Goal: Task Accomplishment & Management: Complete application form

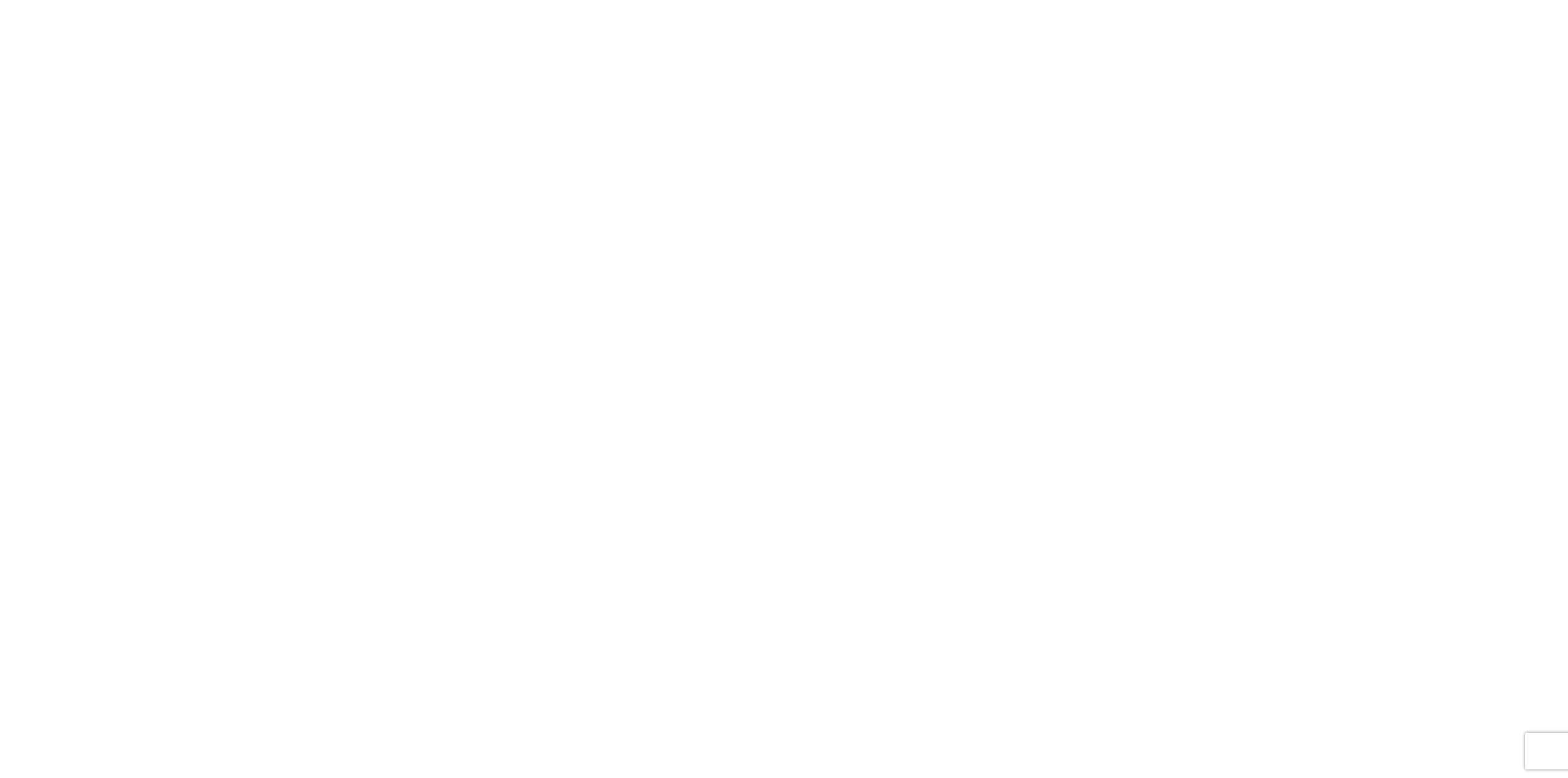
select select "FULL"
select select "LBS"
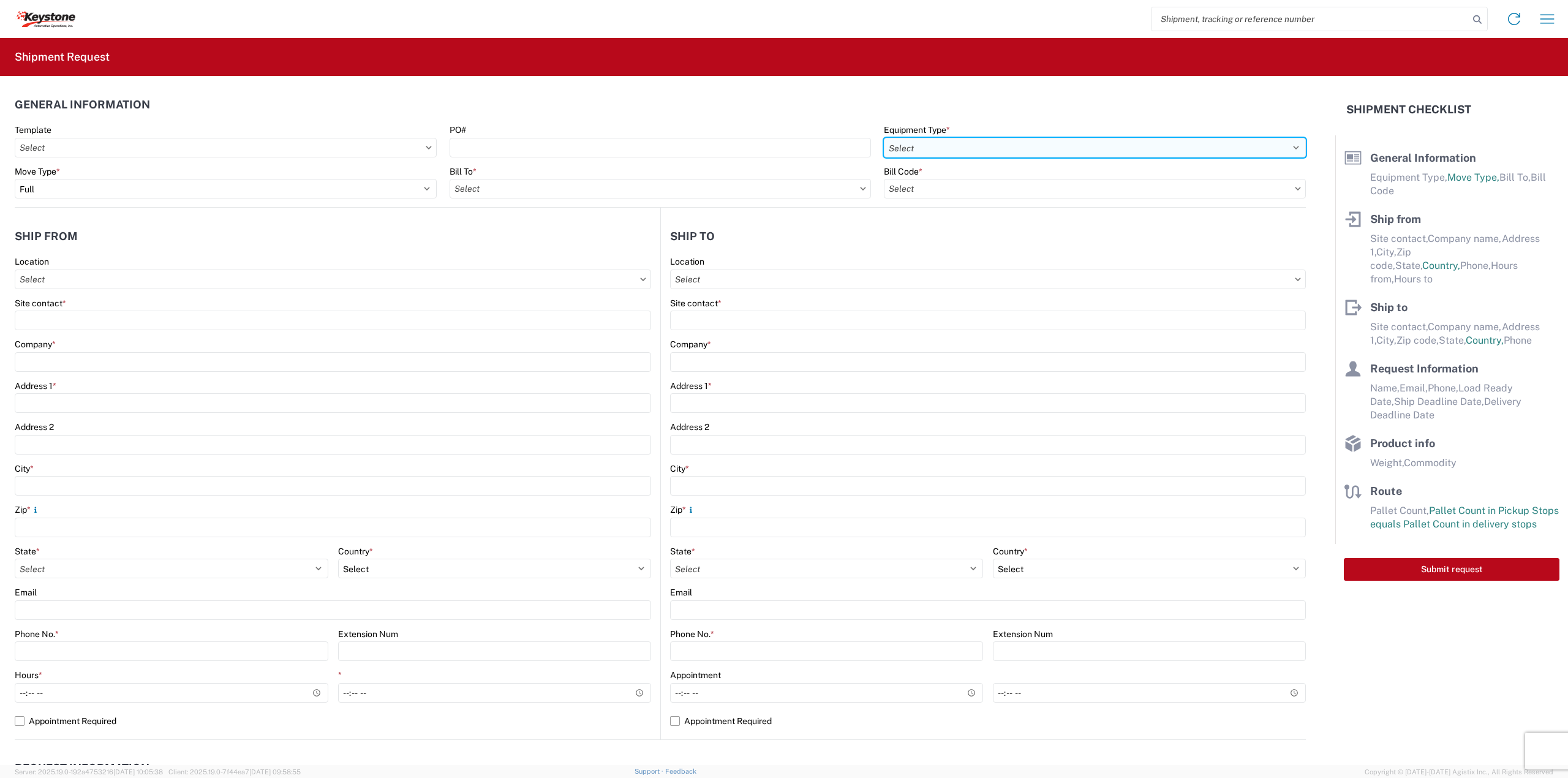
click at [919, 141] on select "Select 53’ Dry Van Flatbed Dropdeck (van) Lowboy (flatbed) Rail" at bounding box center [1095, 147] width 422 height 20
select select "STDV"
click at [884, 138] on select "Select 53’ Dry Van Flatbed Dropdeck (van) Lowboy (flatbed) Rail" at bounding box center [1095, 147] width 422 height 20
click at [925, 194] on input "text" at bounding box center [1095, 188] width 422 height 20
click at [714, 194] on input "text" at bounding box center [660, 188] width 422 height 20
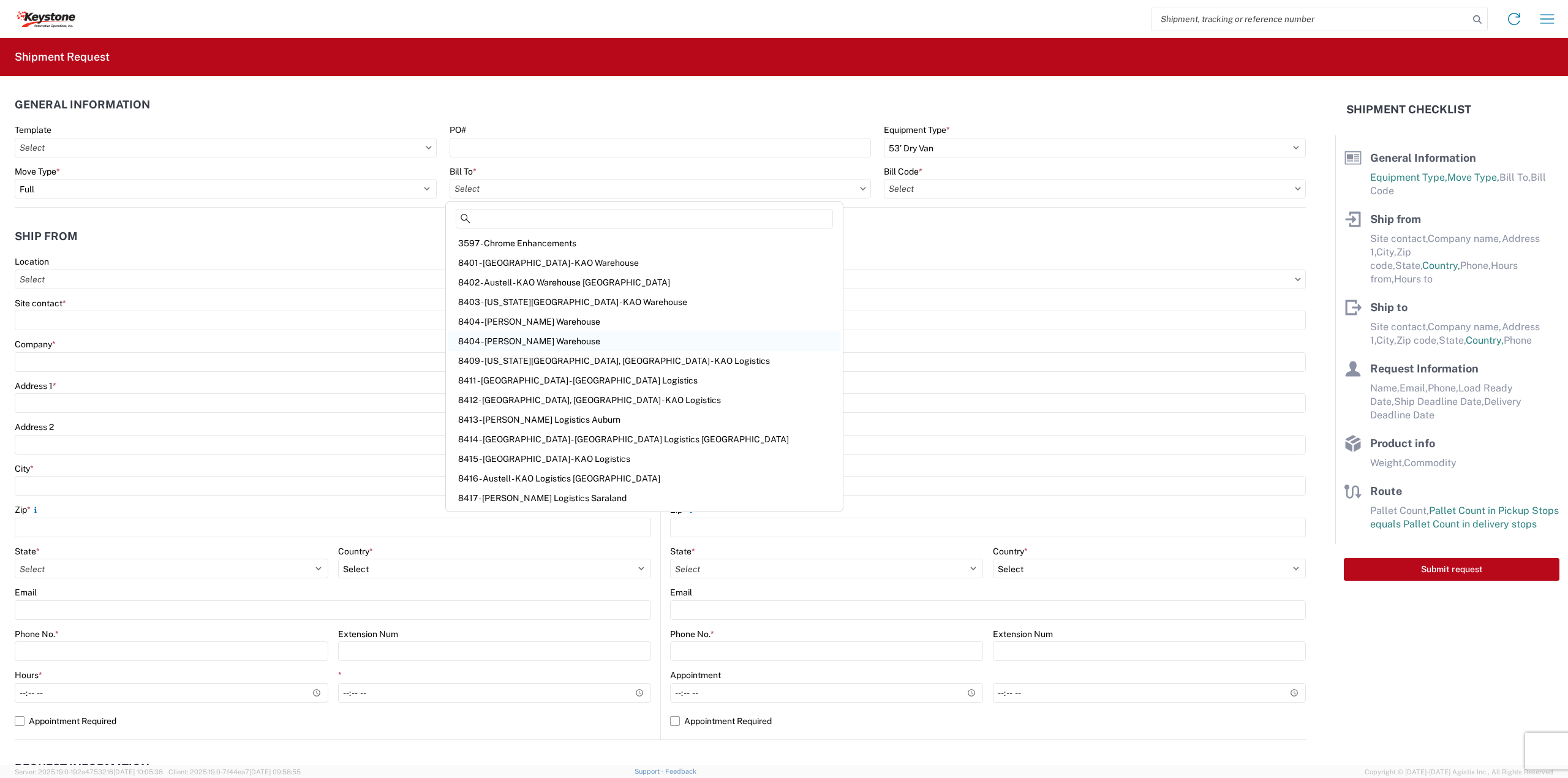
click at [543, 336] on div "8404 - [PERSON_NAME] Warehouse" at bounding box center [644, 341] width 392 height 20
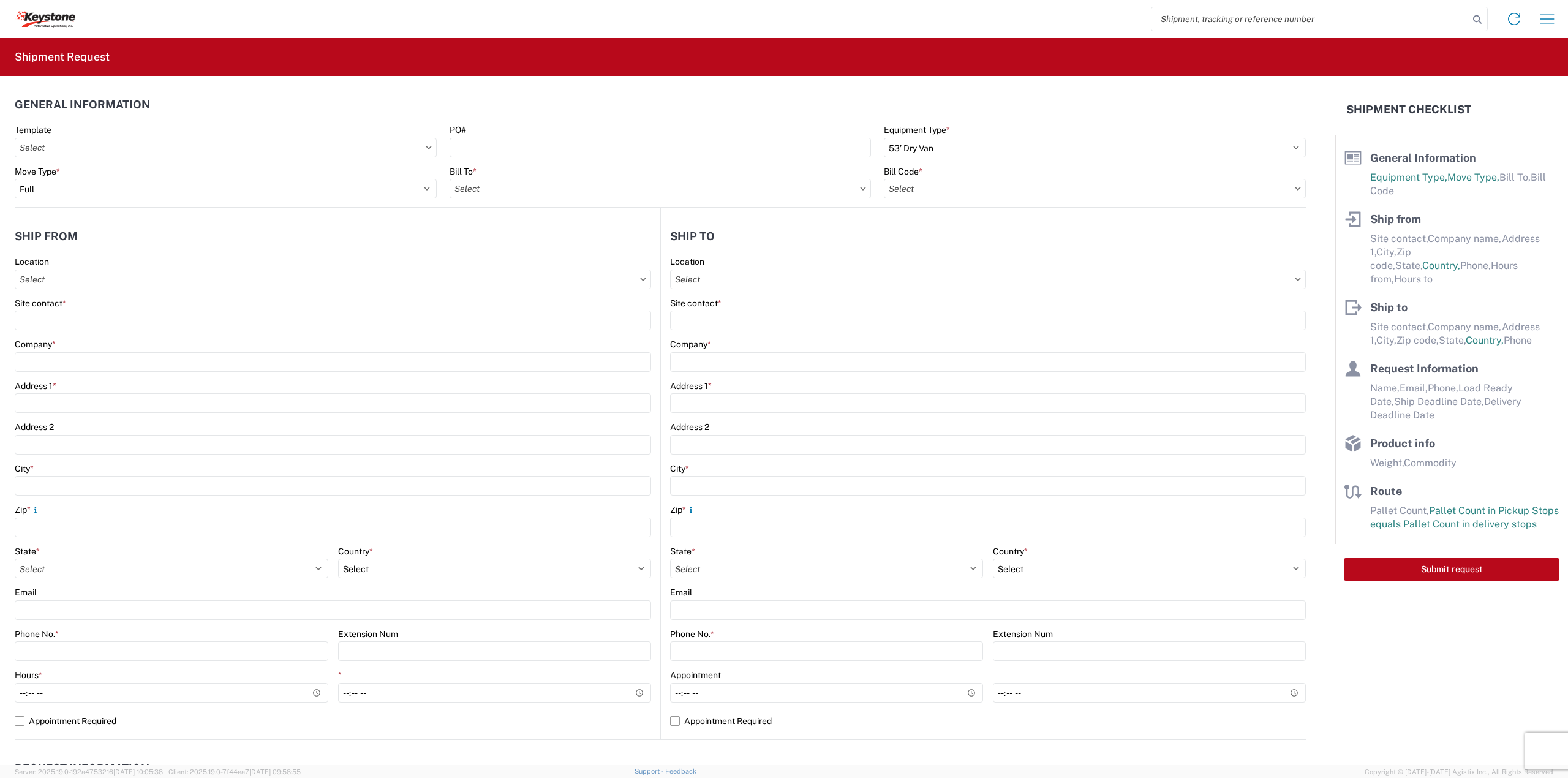
type input "8404 - [PERSON_NAME] Warehouse"
click at [979, 182] on input "text" at bounding box center [1095, 188] width 422 height 20
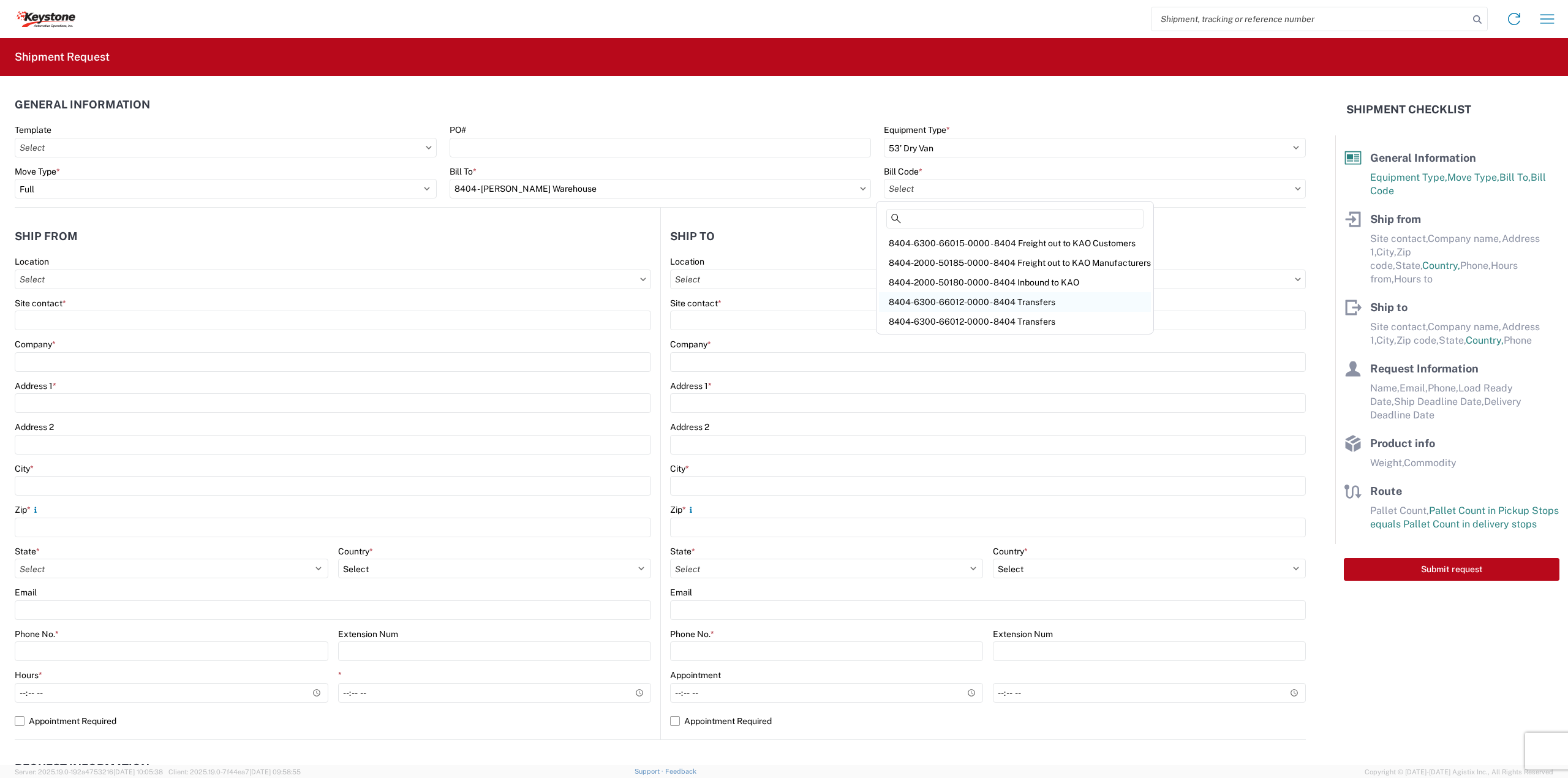
click at [940, 299] on div "8404-6300-66012-0000 - 8404 Transfers" at bounding box center [1015, 301] width 272 height 20
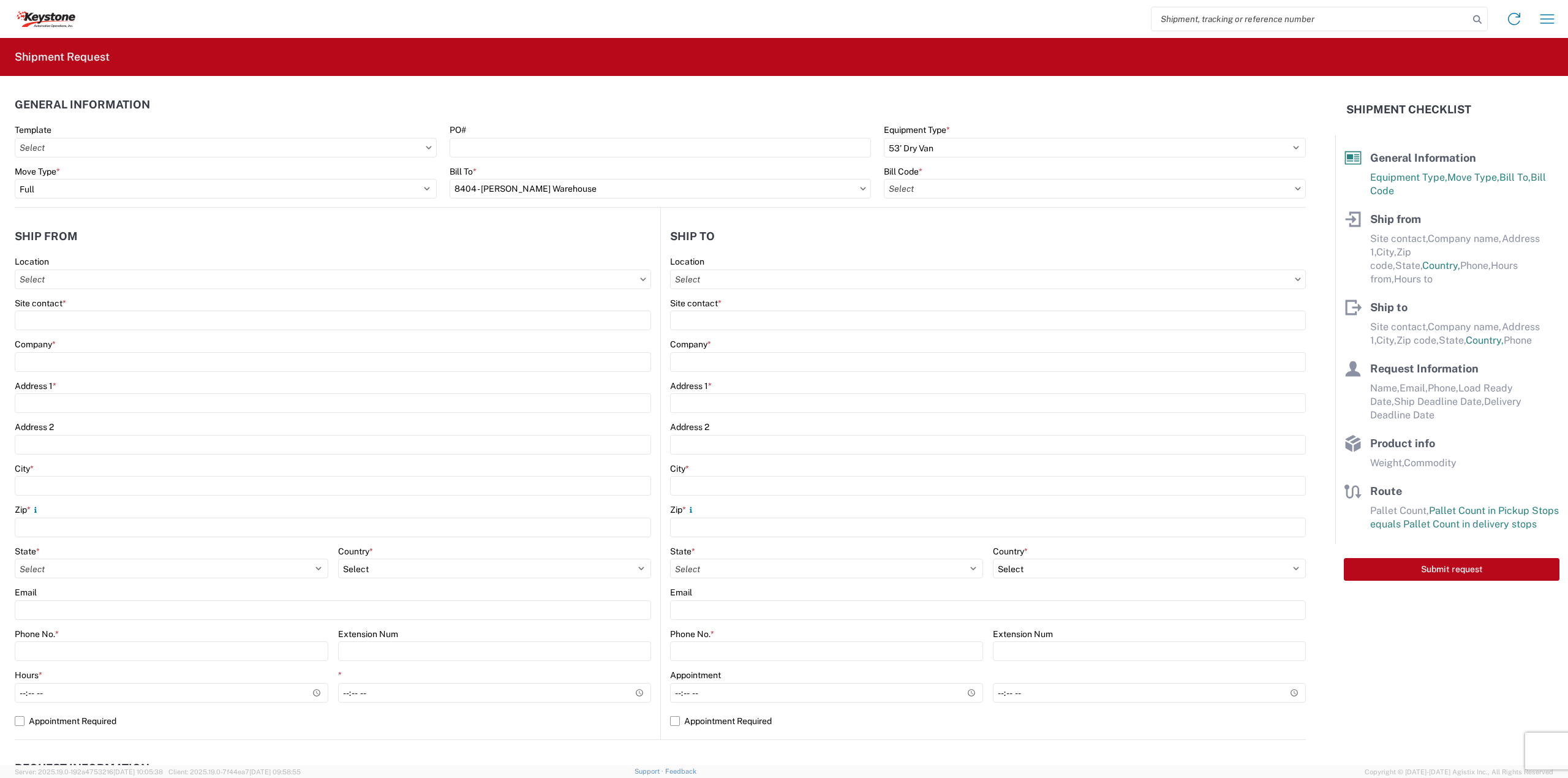
type input "8404-6300-66012-0000 - 8404 Transfers, 8404-6300-66012-0000 - 8404 Transfers"
click at [162, 283] on input "text" at bounding box center [333, 279] width 637 height 20
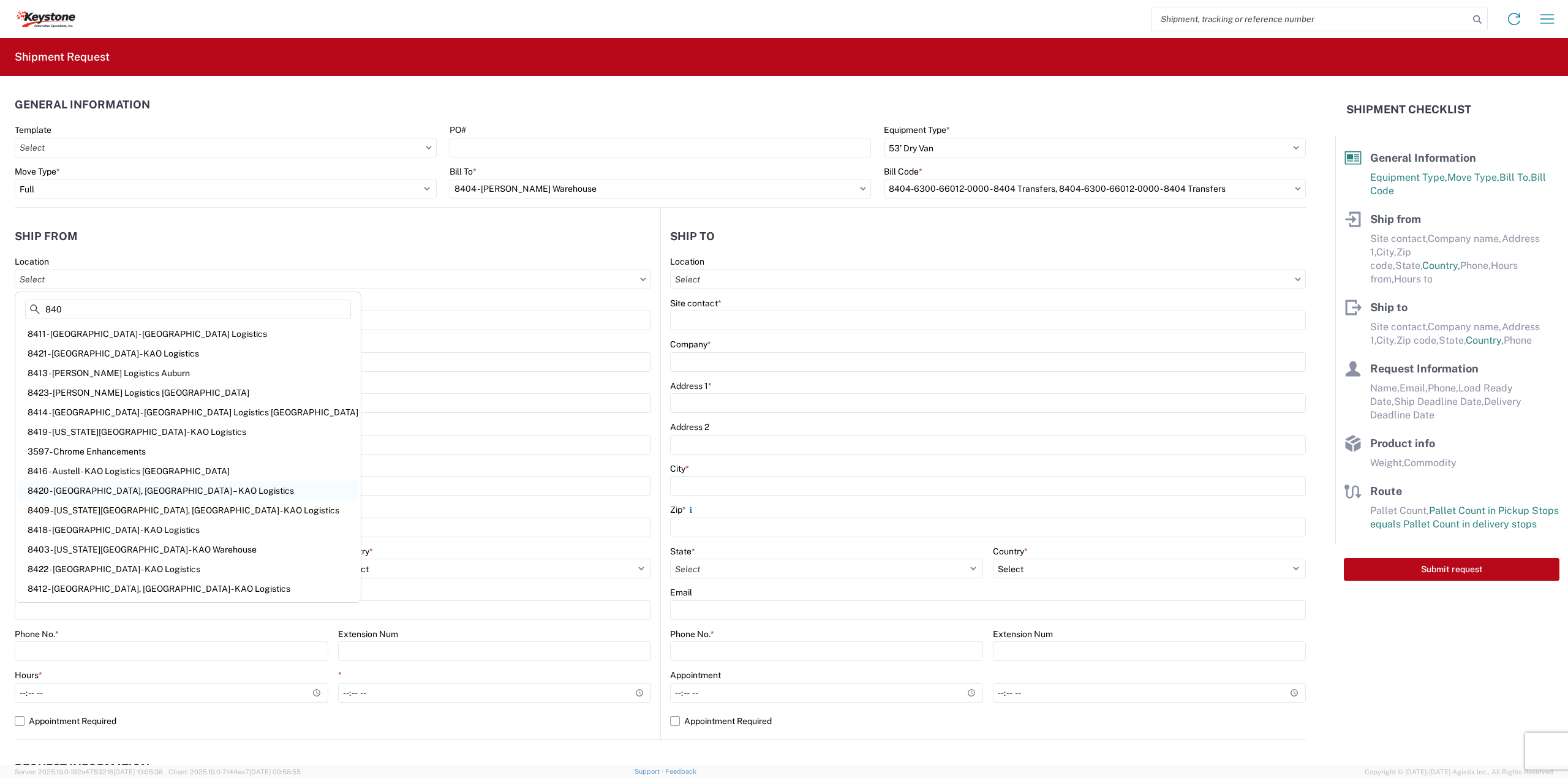
type input "8404"
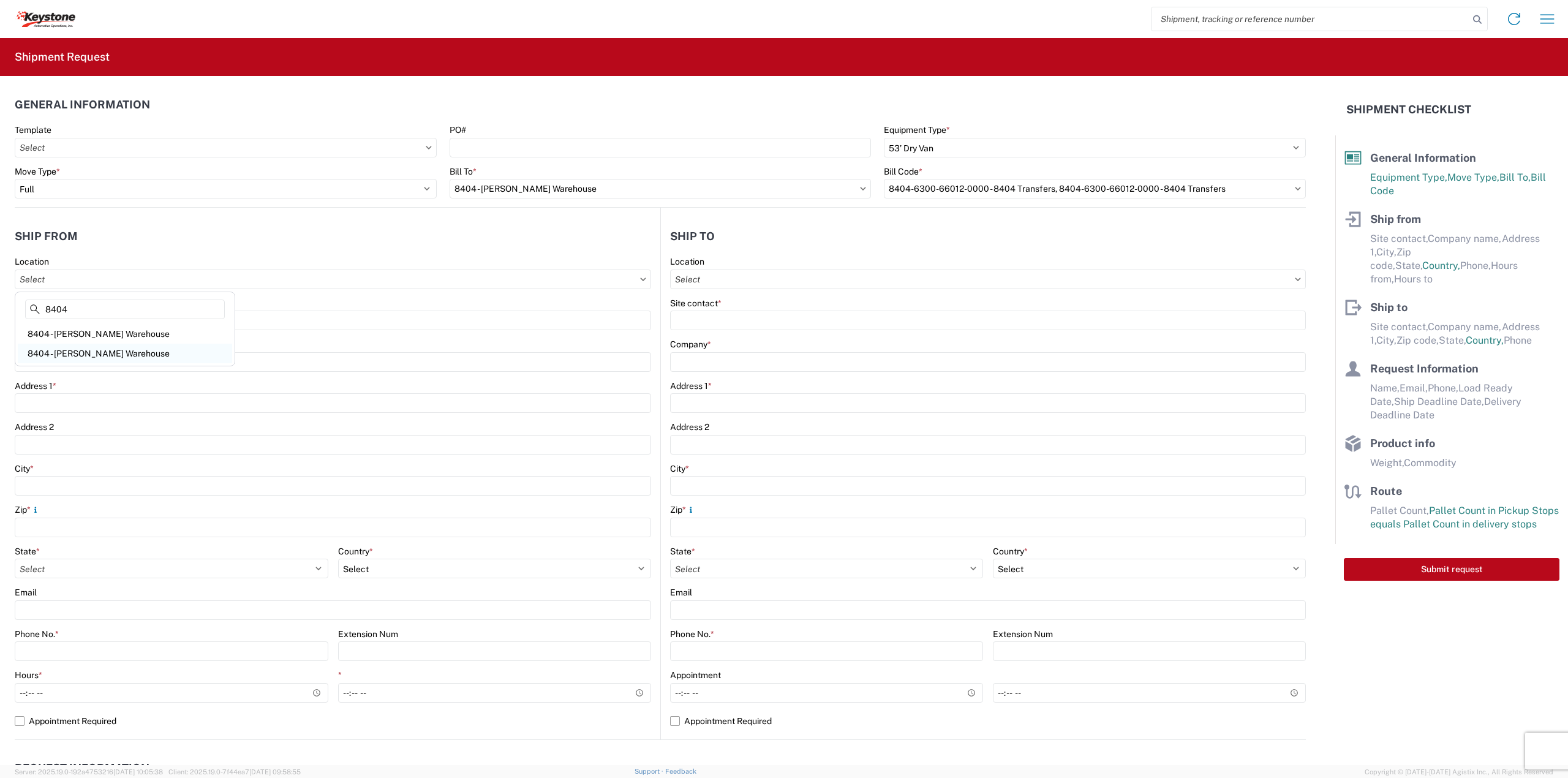
click at [84, 347] on div "8404 - [PERSON_NAME] Warehouse" at bounding box center [125, 353] width 214 height 20
type input "8404 - [PERSON_NAME] Warehouse"
type input "KAO"
type input "[STREET_ADDRESS]"
type input "Suite 100"
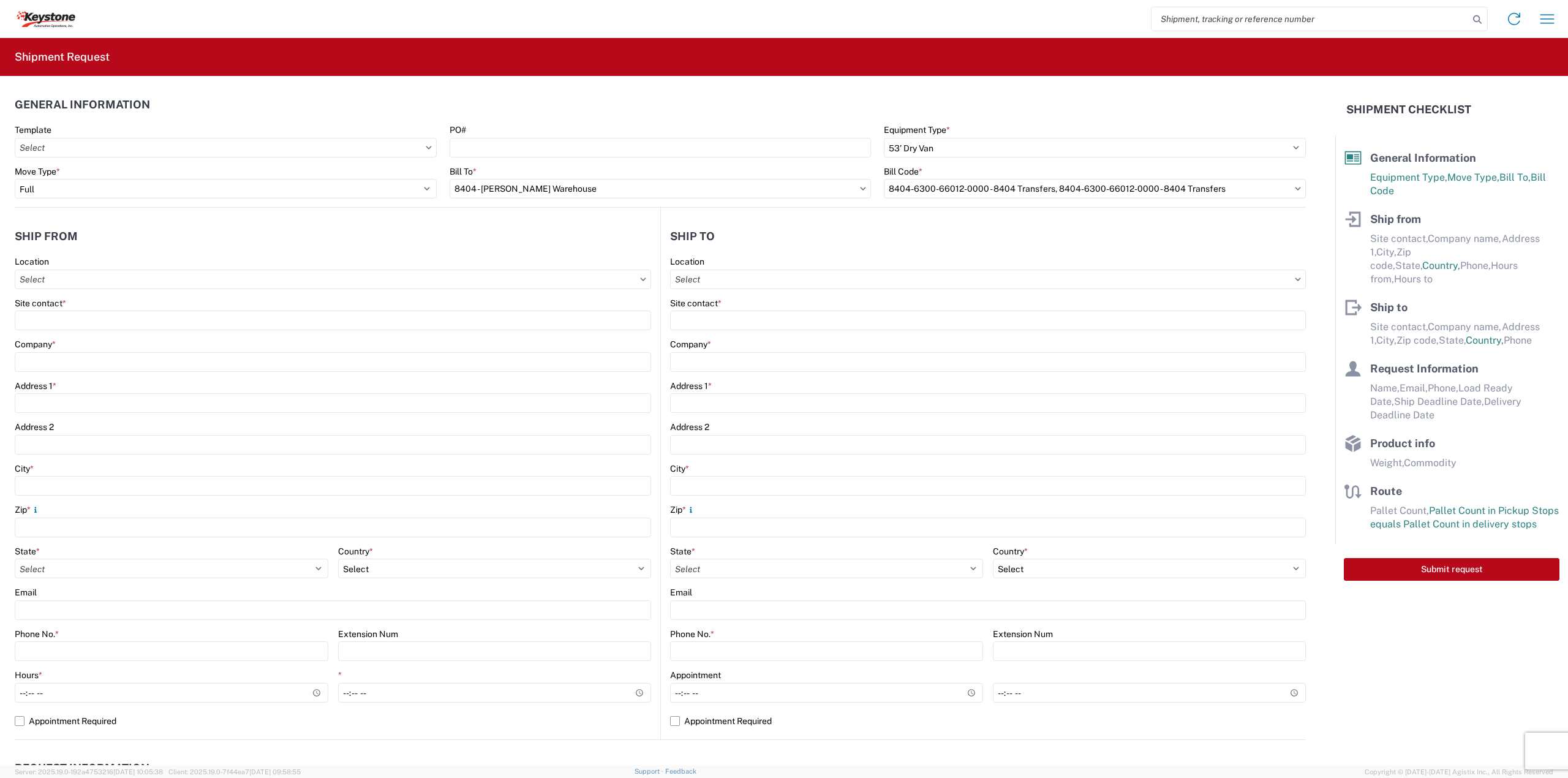
type input "[PERSON_NAME]"
type input "75038"
select select "[GEOGRAPHIC_DATA]"
select select "US"
type input "[PHONE_NUMBER]"
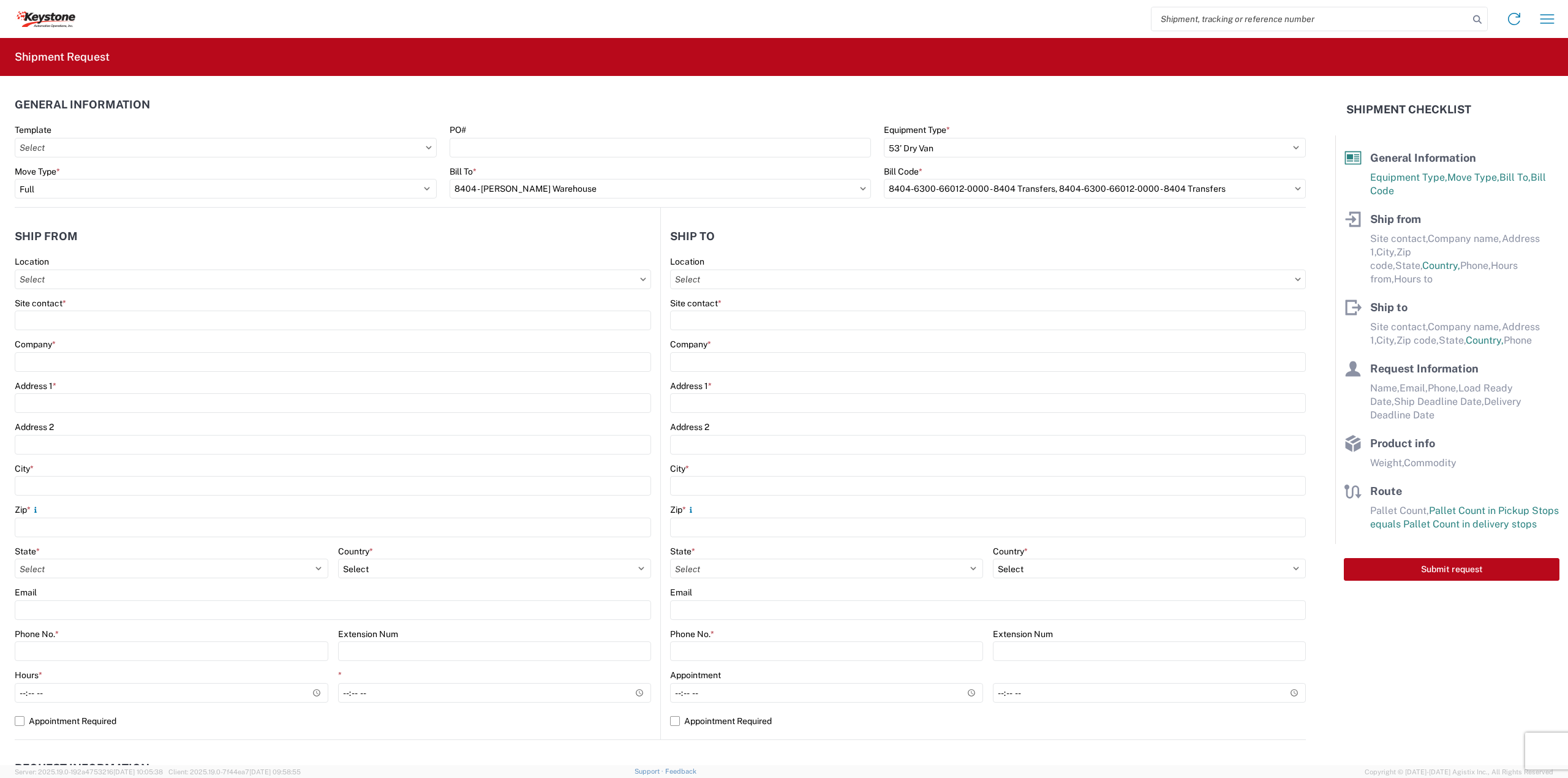
type input "08:00"
type input "14:00"
click at [793, 296] on agx-form-control-wrapper-v2 "Location" at bounding box center [988, 277] width 636 height 42
click at [787, 287] on input "text" at bounding box center [988, 279] width 636 height 20
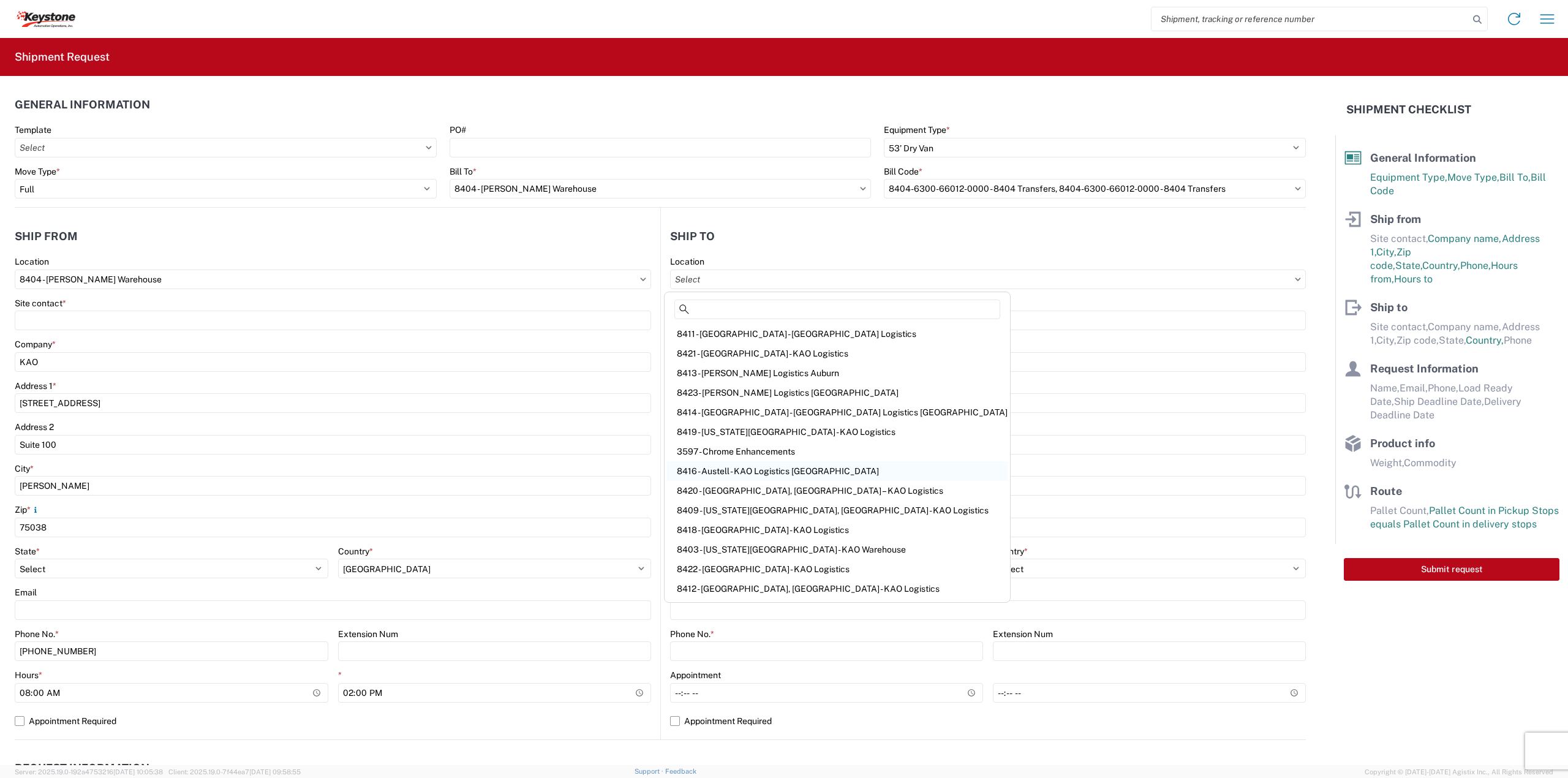
click at [726, 463] on div "8416 - Austell - KAO Logistics [GEOGRAPHIC_DATA]" at bounding box center [837, 470] width 341 height 20
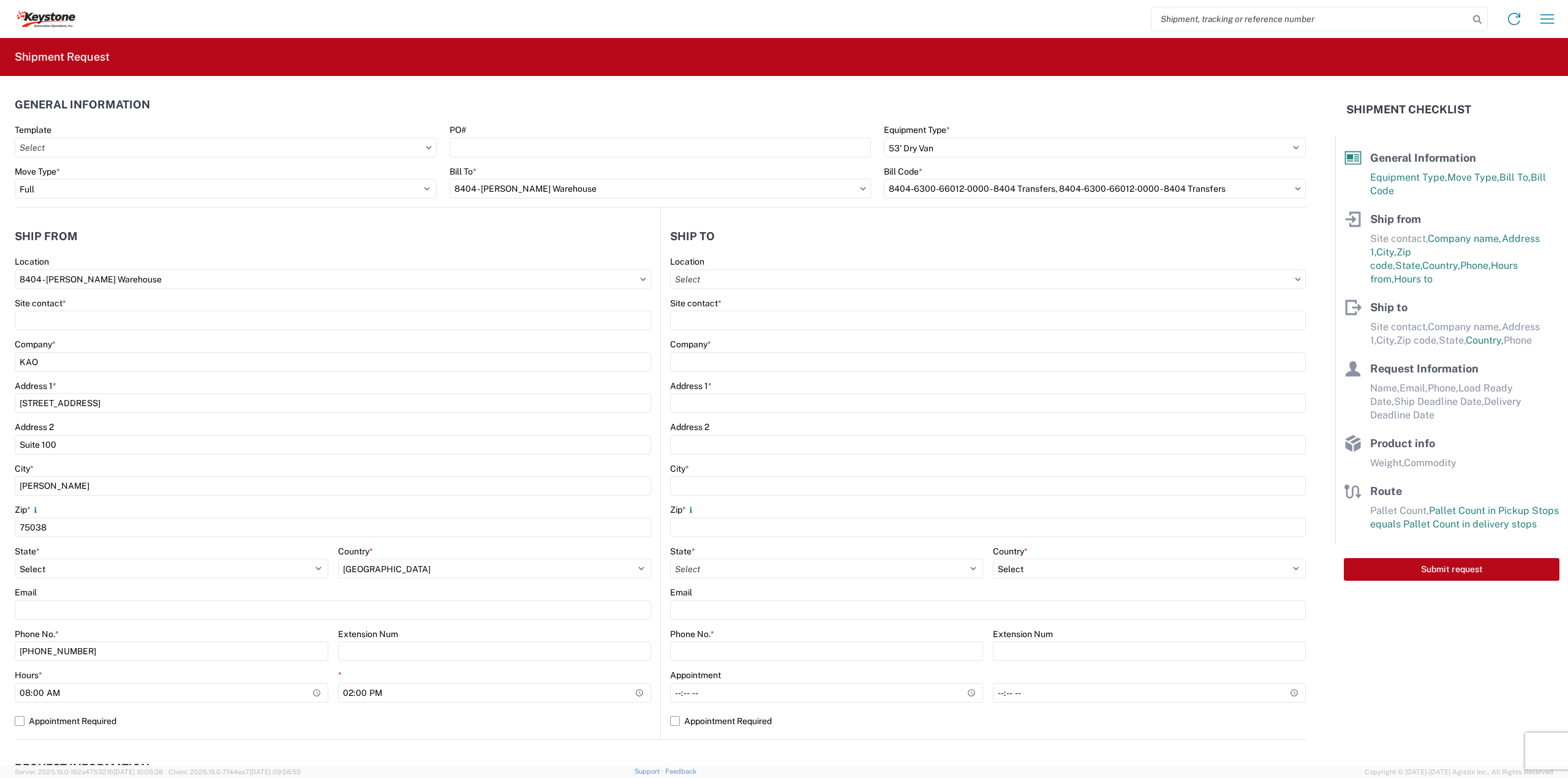
type input "8416 - Austell - KAO Logistics [GEOGRAPHIC_DATA]"
type input "KAO"
type input "[STREET_ADDRESS][PERSON_NAME]"
type input "Austell"
type input "30168"
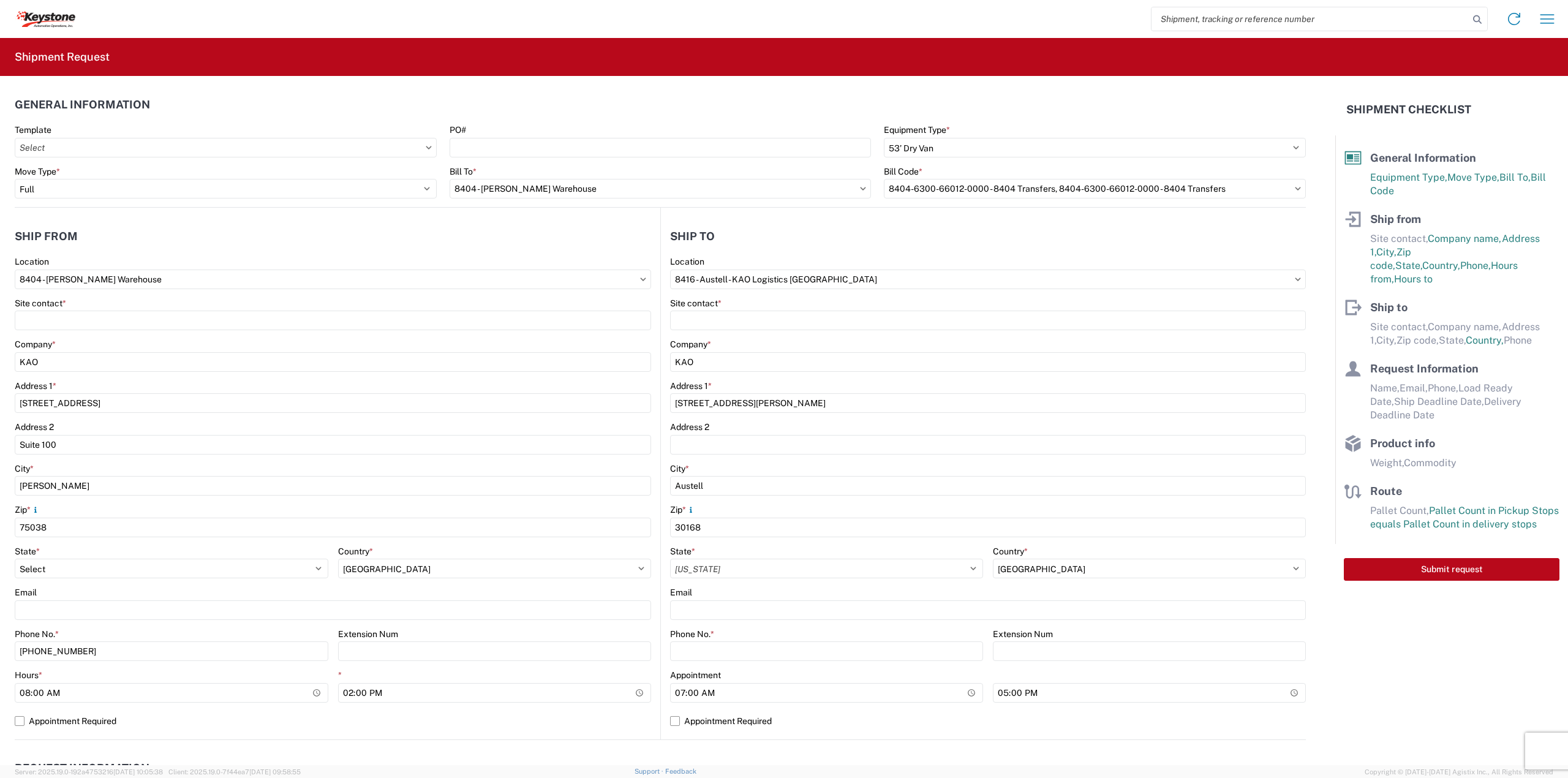
select select "GA"
select select "US"
click at [74, 330] on agx-form-control-wrapper-v2 "Site contact *" at bounding box center [333, 318] width 637 height 42
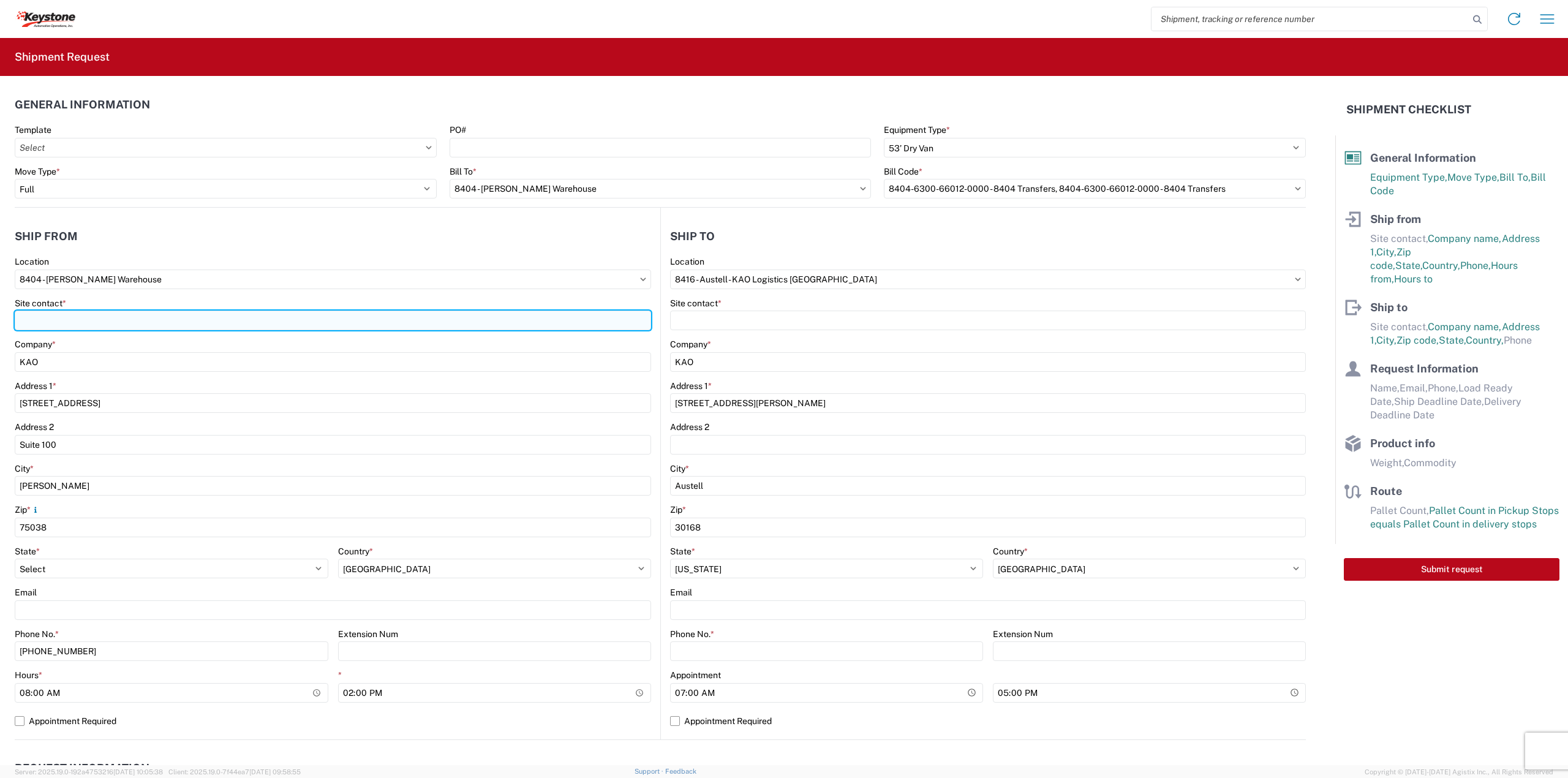
click at [81, 323] on input "Site contact *" at bounding box center [333, 320] width 637 height 20
type input "[PERSON_NAME]"
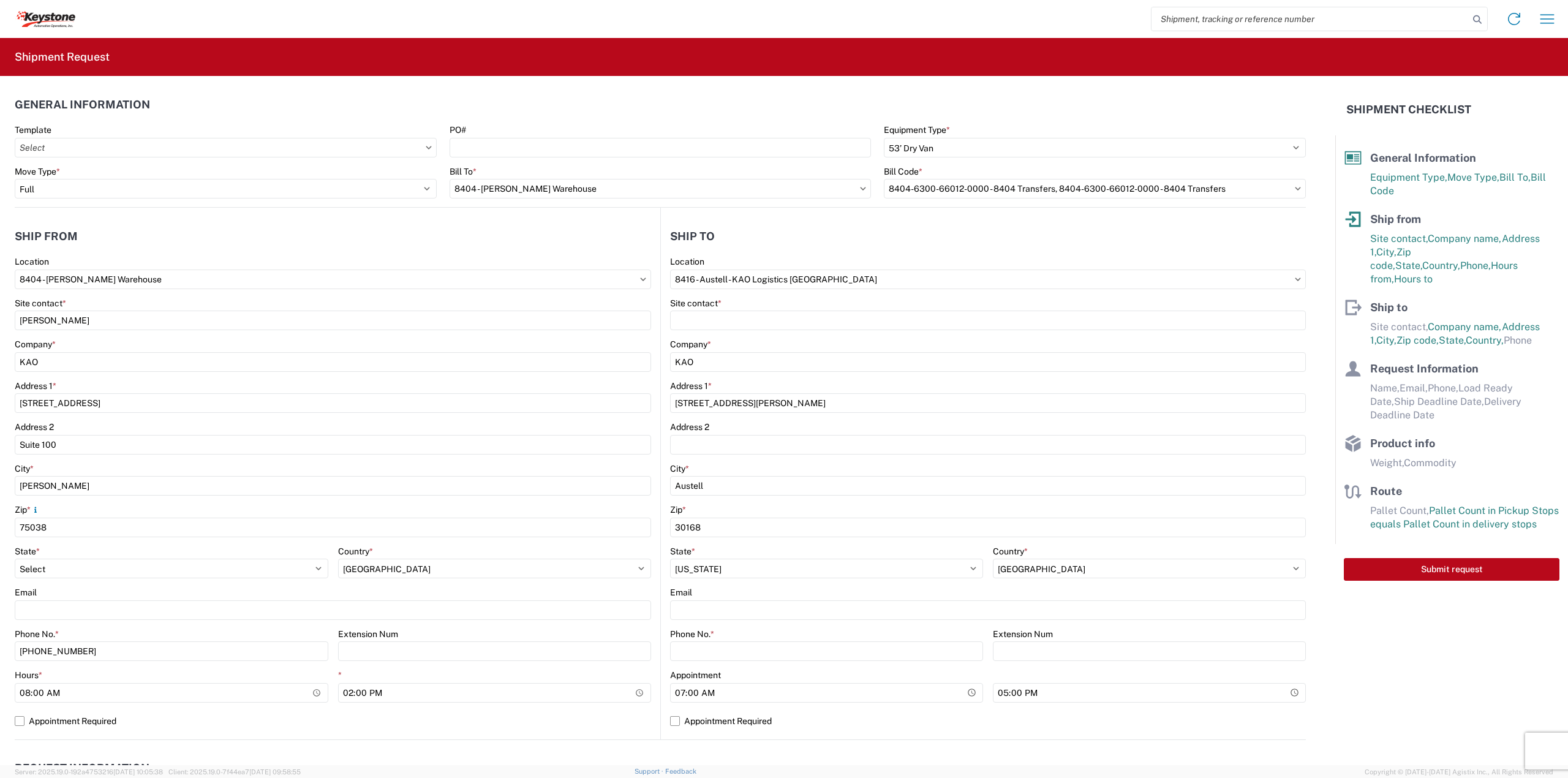
click at [735, 309] on div "Site contact *" at bounding box center [988, 313] width 636 height 33
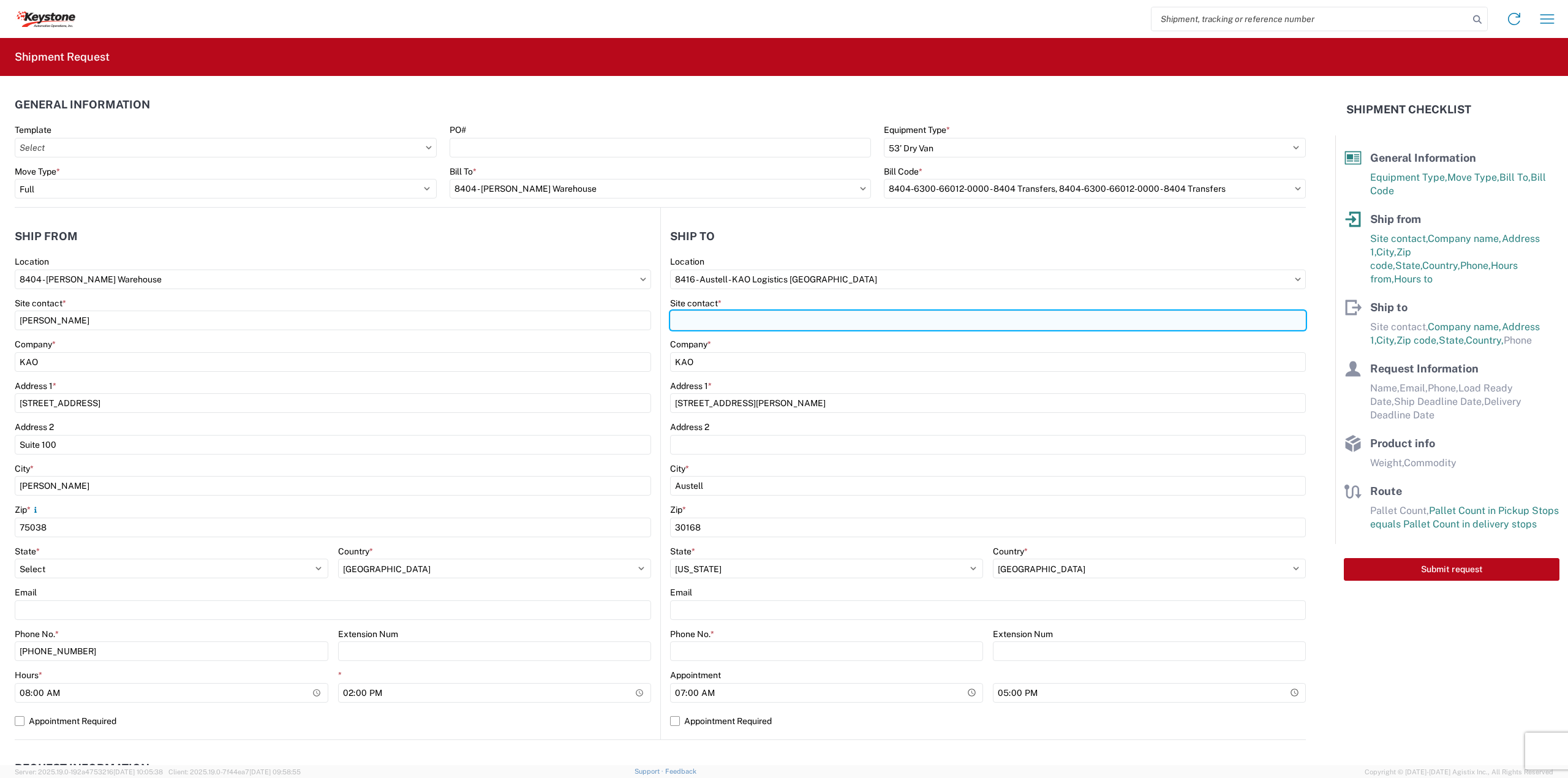
click at [735, 311] on input "Site contact *" at bounding box center [988, 320] width 636 height 20
type input "[PERSON_NAME]"
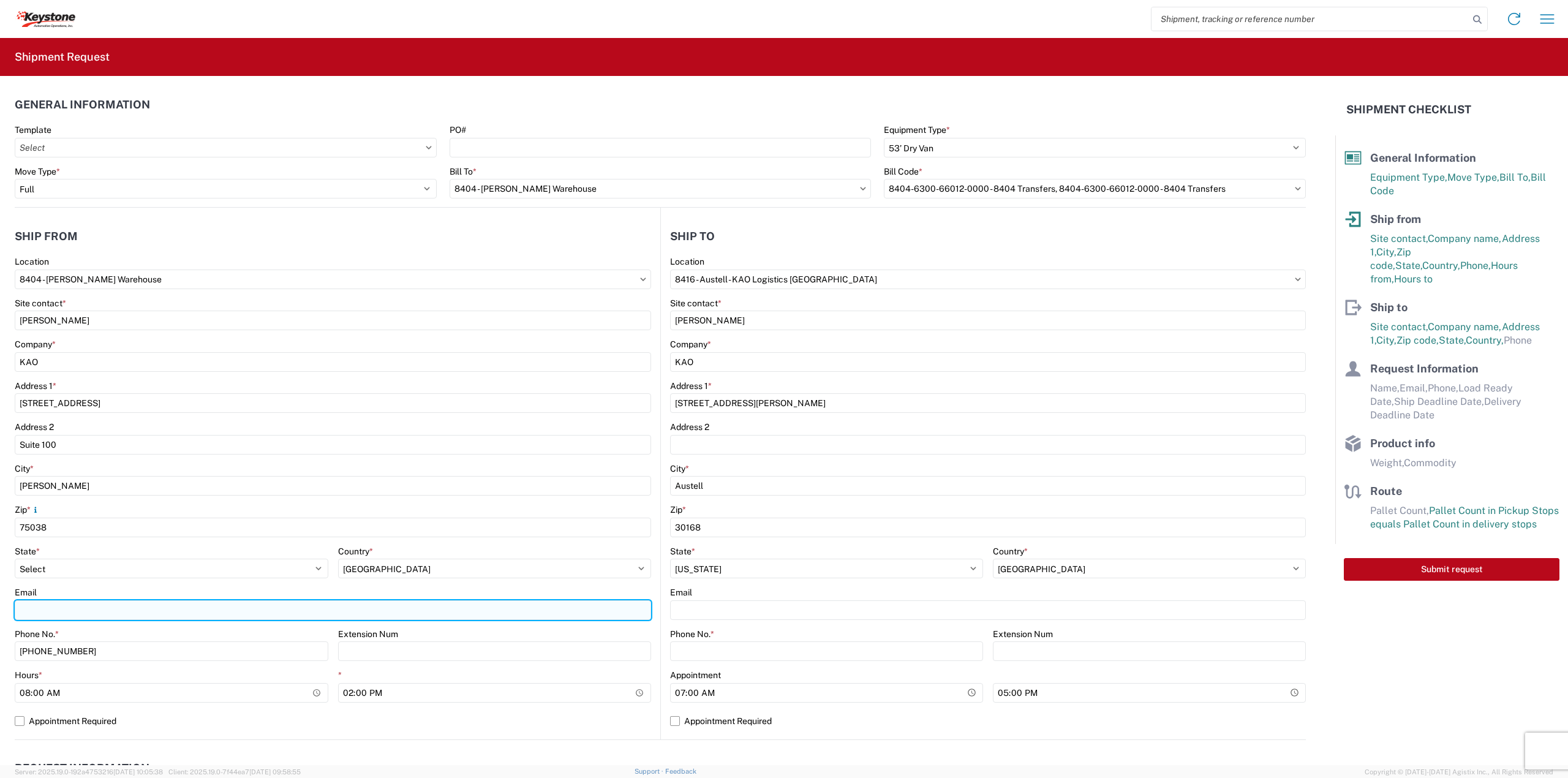
click at [33, 618] on input "Email" at bounding box center [333, 610] width 637 height 20
type input "[EMAIL_ADDRESS][DOMAIN_NAME], [EMAIL_ADDRESS][DOMAIN_NAME], [EMAIL_ADDRESS][DOM…"
drag, startPoint x: 479, startPoint y: 608, endPoint x: 351, endPoint y: 613, distance: 128.1
click at [351, 613] on input "[EMAIL_ADDRESS][DOMAIN_NAME], [EMAIL_ADDRESS][DOMAIN_NAME], [EMAIL_ADDRESS][DOM…" at bounding box center [333, 610] width 637 height 20
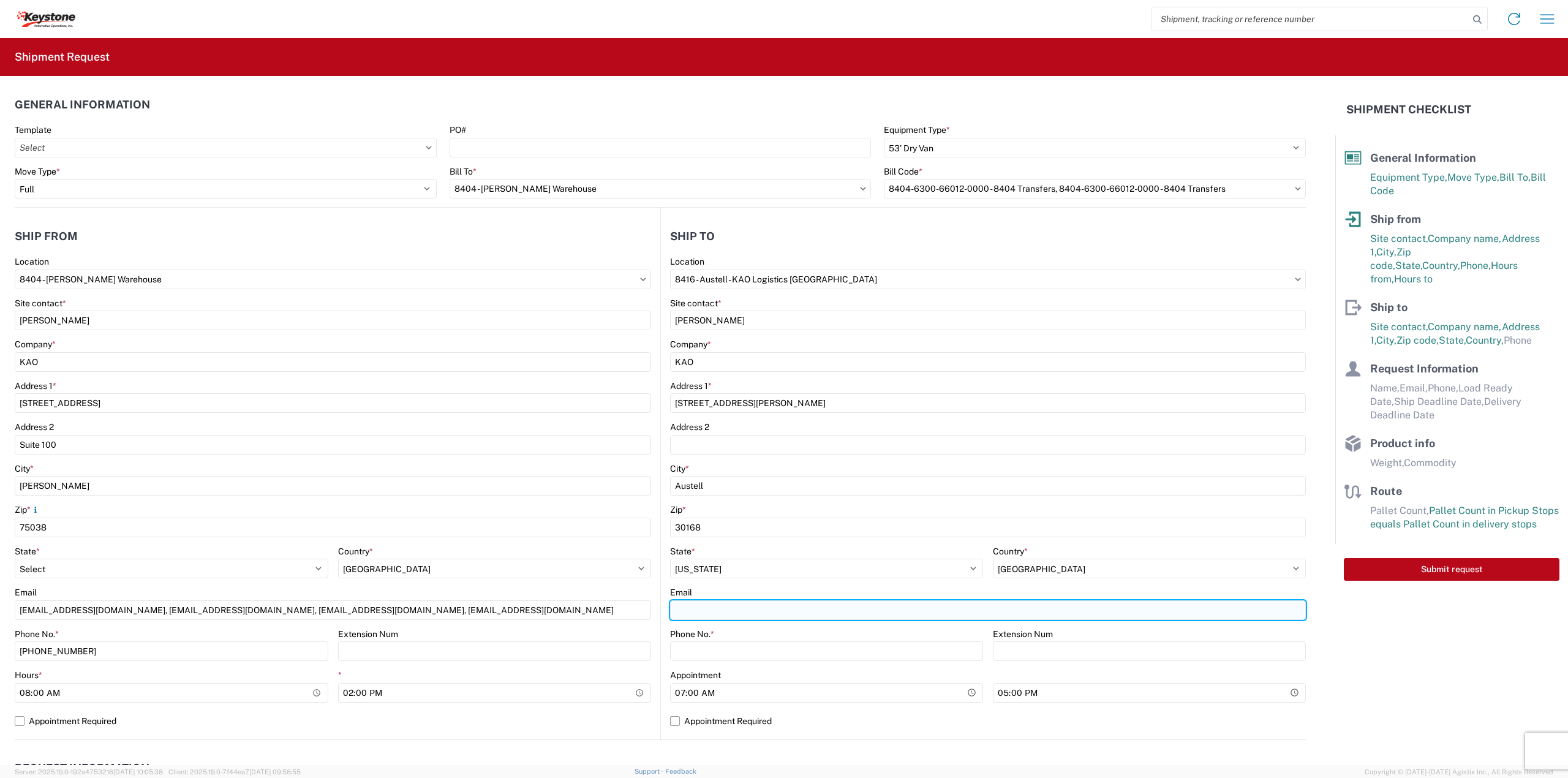
click at [671, 609] on input "Email" at bounding box center [988, 610] width 636 height 20
type input "k"
type input "j"
type input "k"
click at [746, 613] on input "key" at bounding box center [988, 610] width 636 height 20
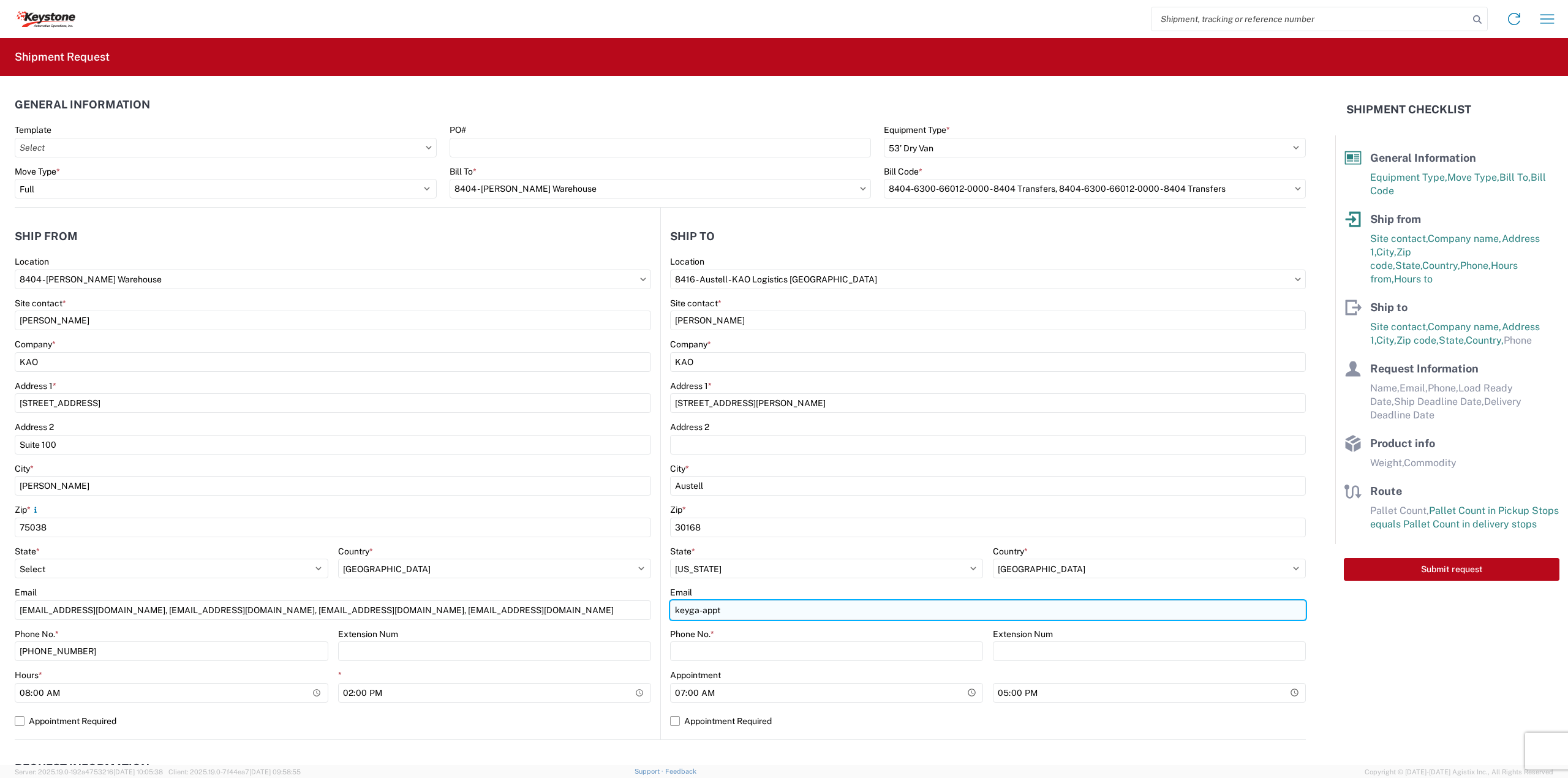
click at [767, 611] on input "keyga-appt" at bounding box center [988, 610] width 636 height 20
click at [808, 605] on input "[EMAIL_ADDRESS][DOMAIN_NAME]," at bounding box center [988, 610] width 636 height 20
type input "[EMAIL_ADDRESS][DOMAIN_NAME], [EMAIL_ADDRESS][DOMAIN_NAME]"
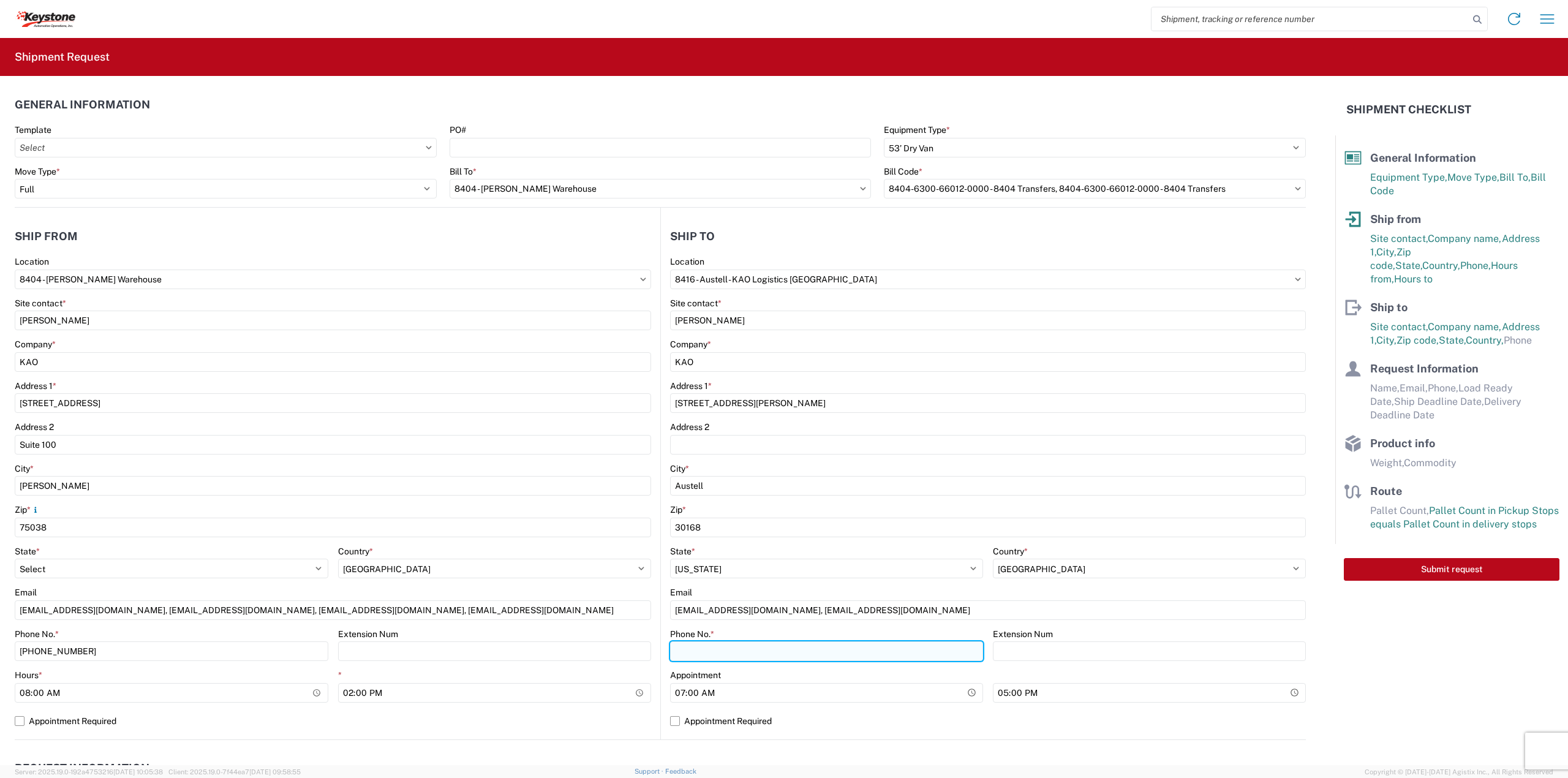
click at [710, 652] on input "Phone No. *" at bounding box center [827, 651] width 313 height 20
type input "[PHONE_NUMBER]"
click at [675, 727] on label "Appointment Required" at bounding box center [988, 720] width 636 height 20
click at [0, 0] on input "Appointment Required" at bounding box center [0, 0] width 0 height 0
select select "GA"
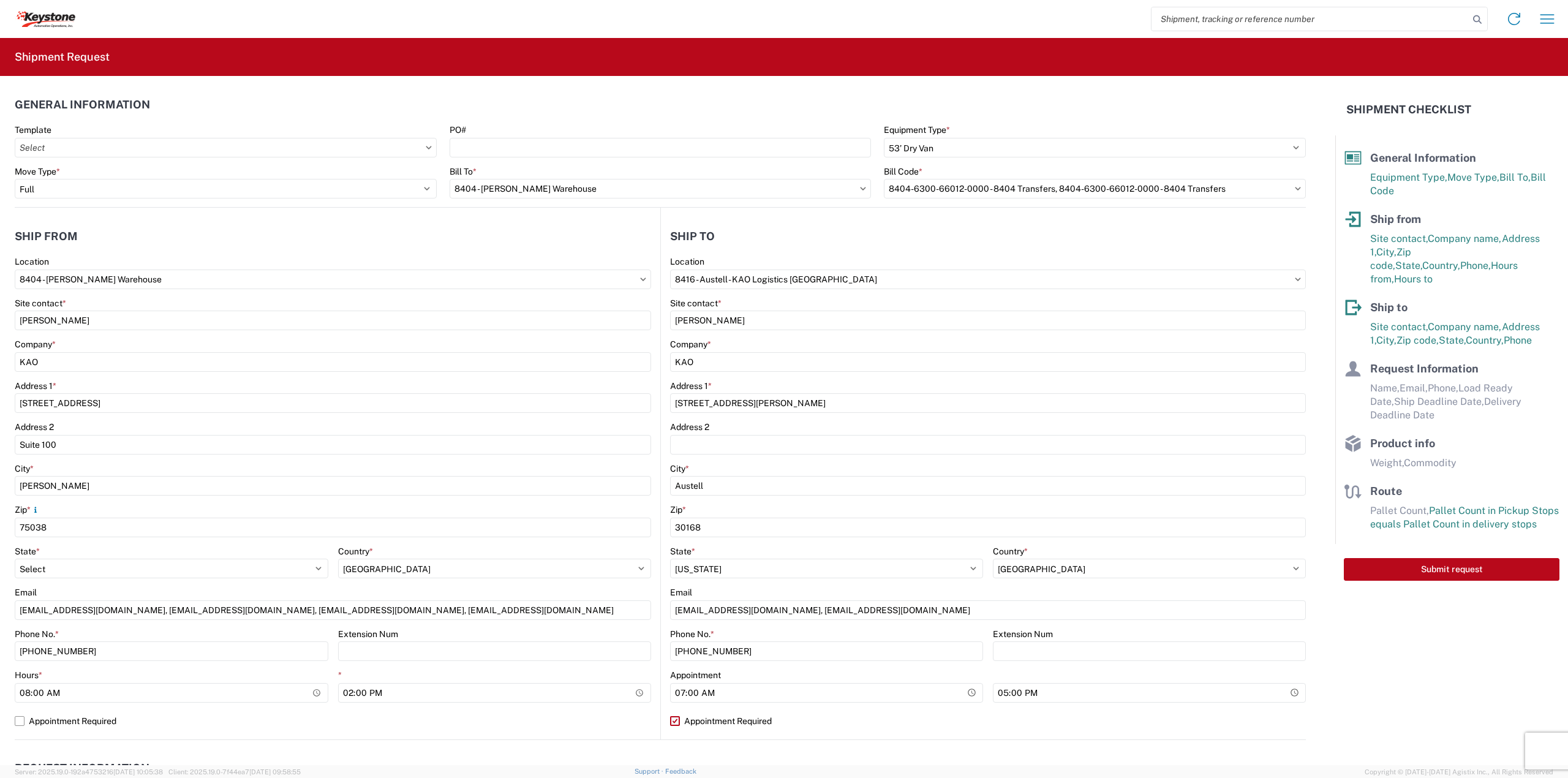
select select "US"
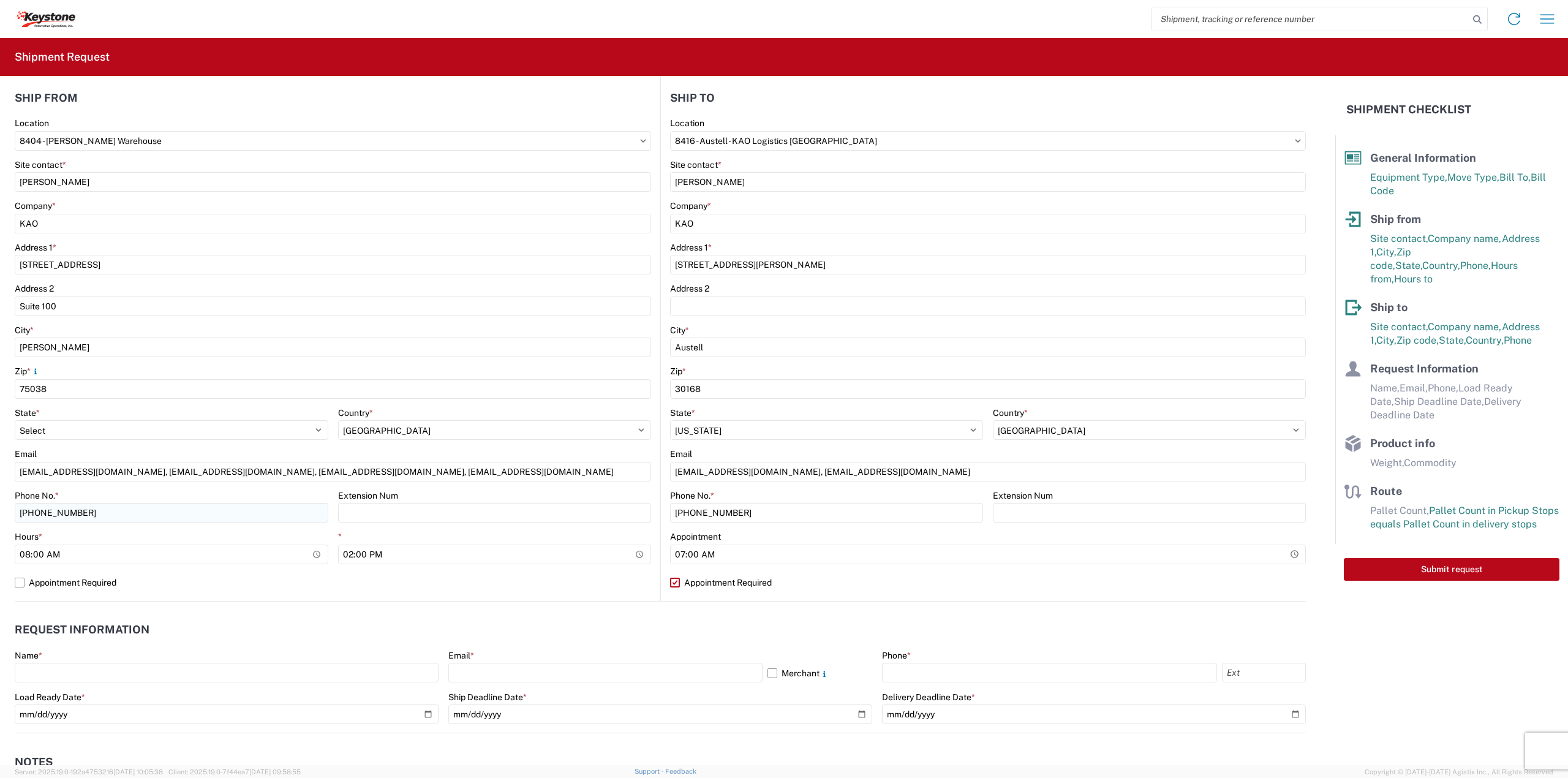
scroll to position [163, 0]
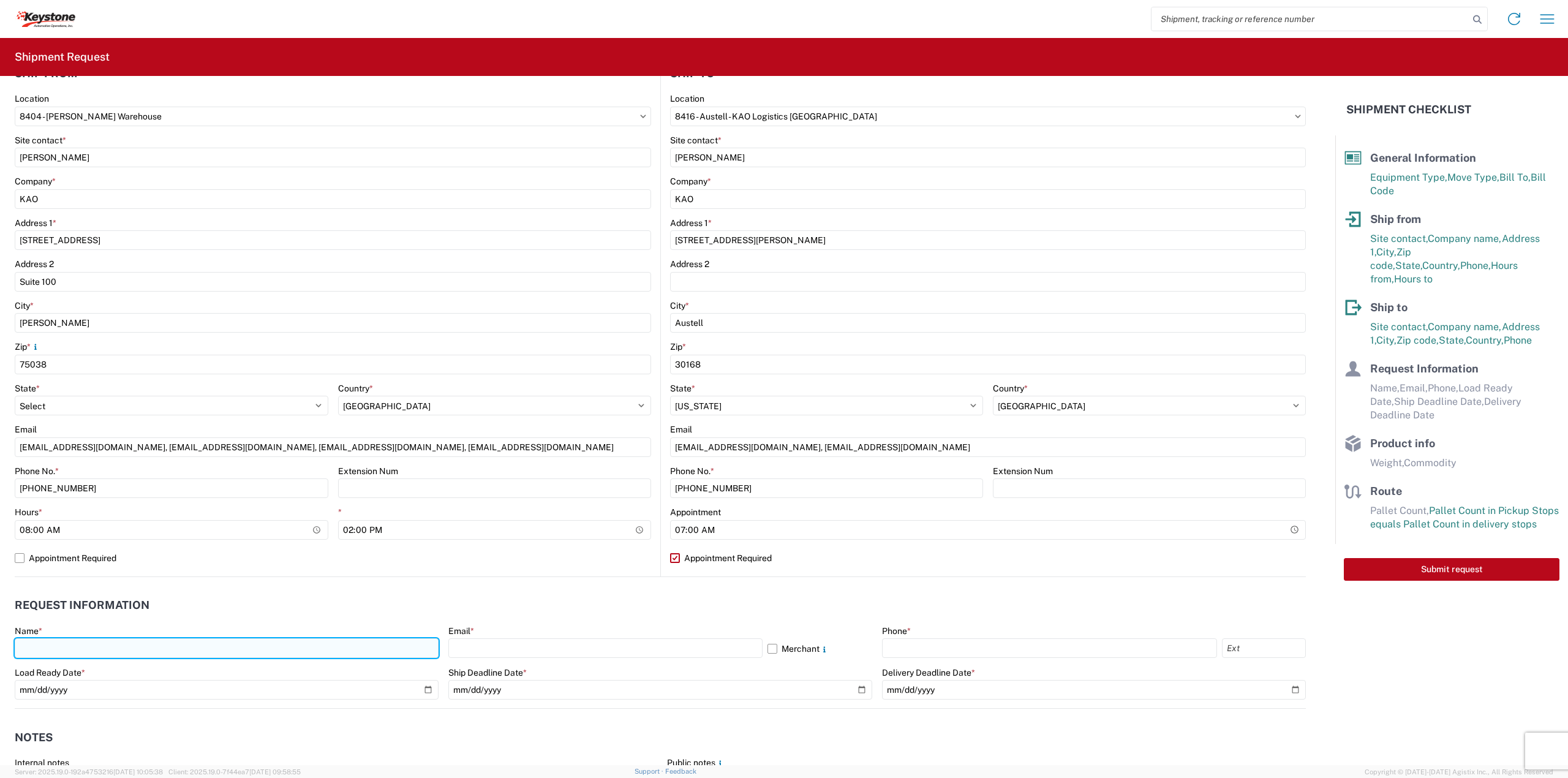
click at [76, 646] on input "text" at bounding box center [227, 648] width 424 height 20
type input "[GEOGRAPHIC_DATA] [DATE]"
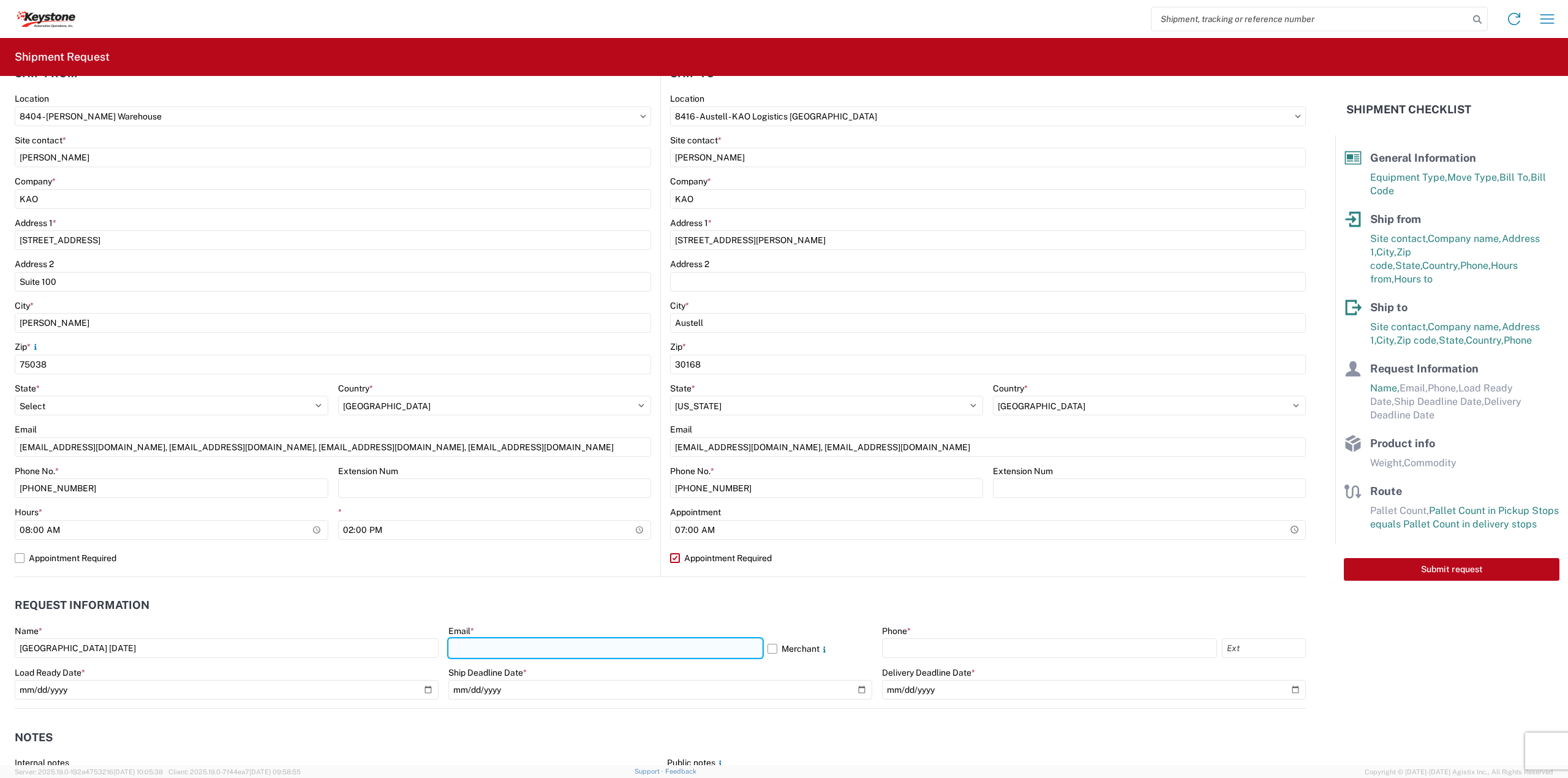
click at [498, 651] on input "text" at bounding box center [605, 648] width 315 height 20
type input "[EMAIL_ADDRESS][DOMAIN_NAME], [EMAIL_ADDRESS][DOMAIN_NAME], [EMAIL_ADDRESS][DOM…"
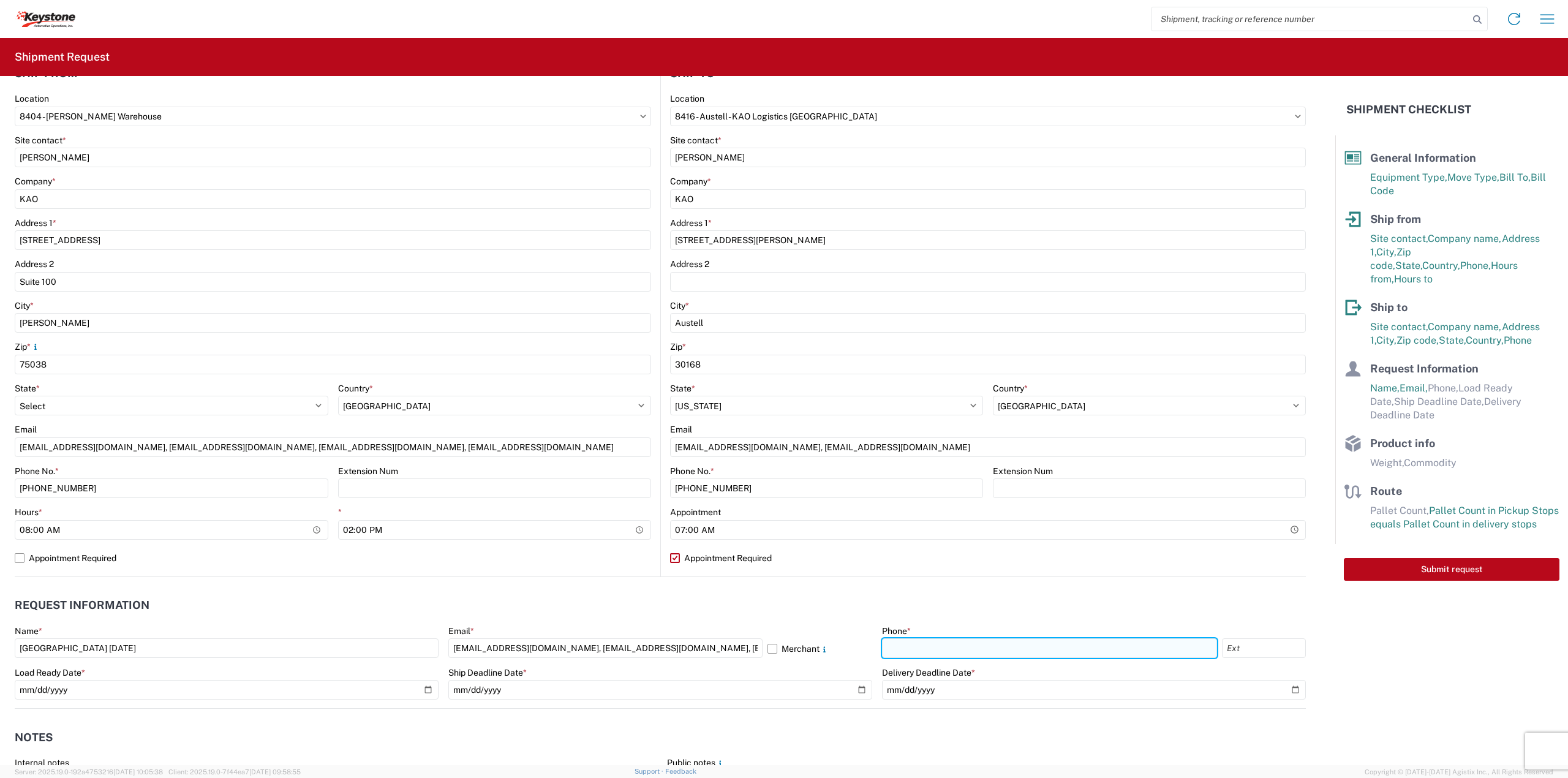
click at [895, 645] on input "text" at bounding box center [1049, 648] width 335 height 20
type input "[PHONE_NUMBER]"
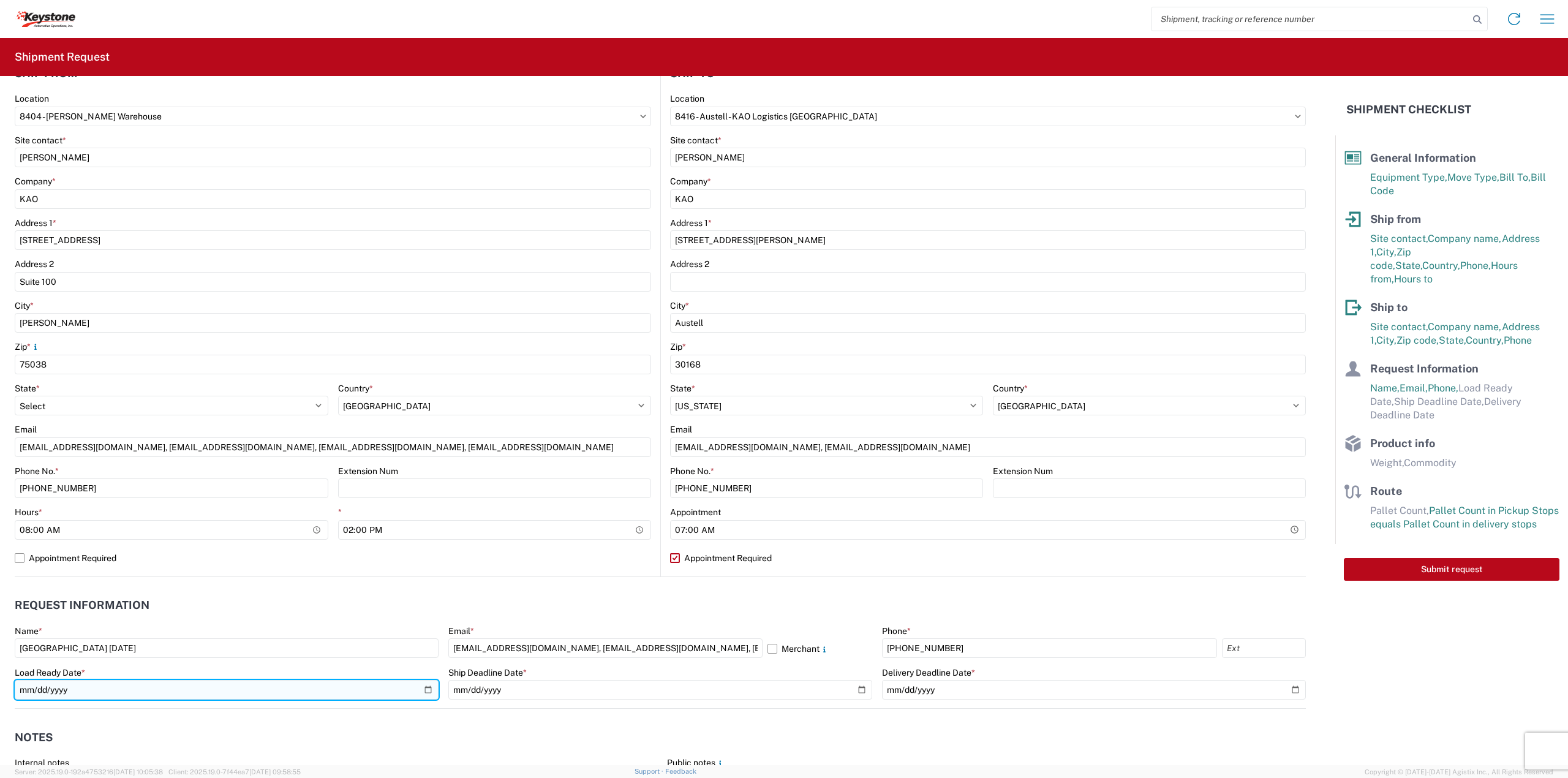
click at [432, 685] on input "date" at bounding box center [227, 689] width 424 height 20
click at [426, 687] on input "date" at bounding box center [227, 689] width 424 height 20
type input "[DATE]"
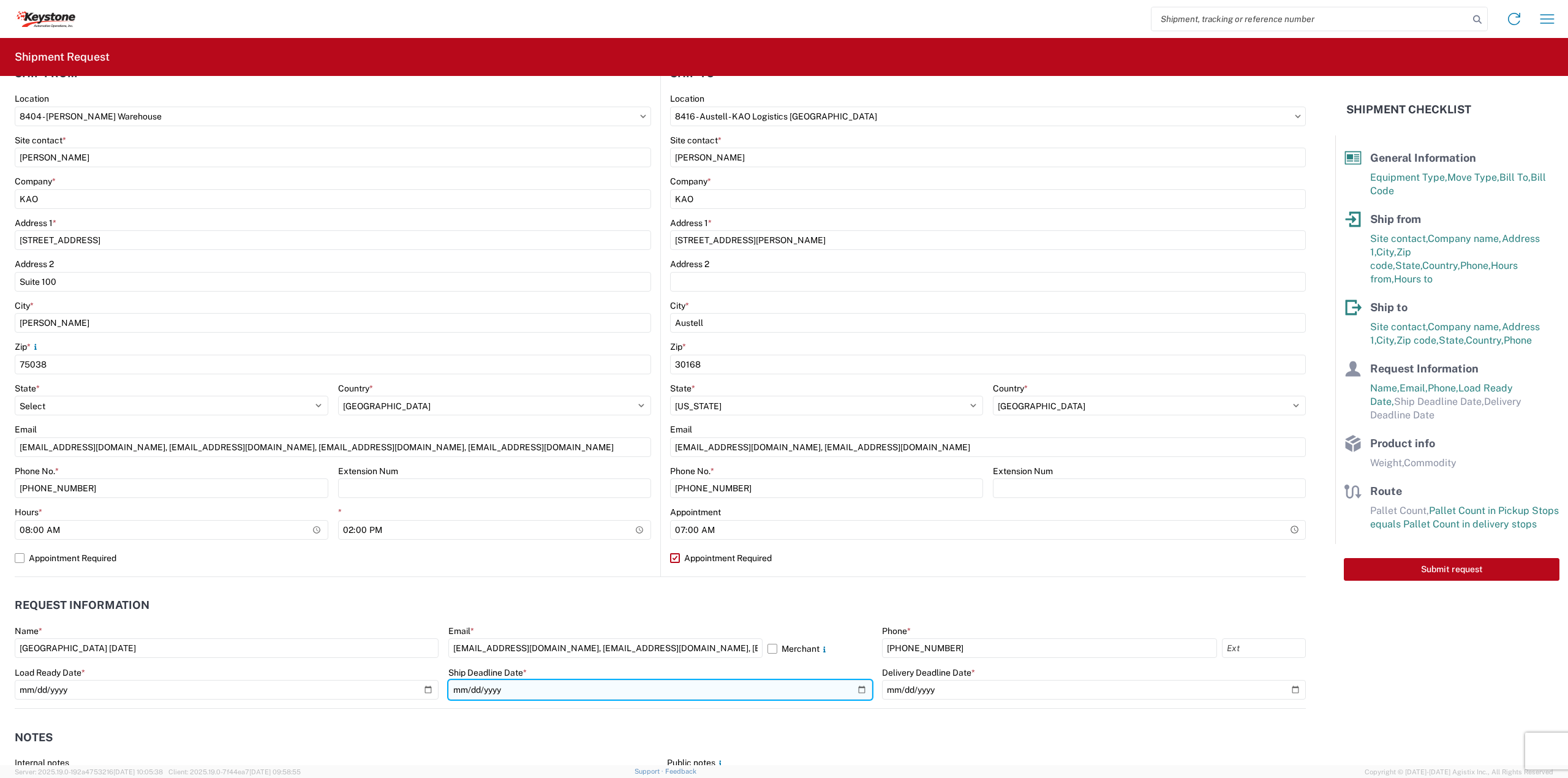
click at [849, 689] on input "date" at bounding box center [660, 689] width 424 height 20
type input "[DATE]"
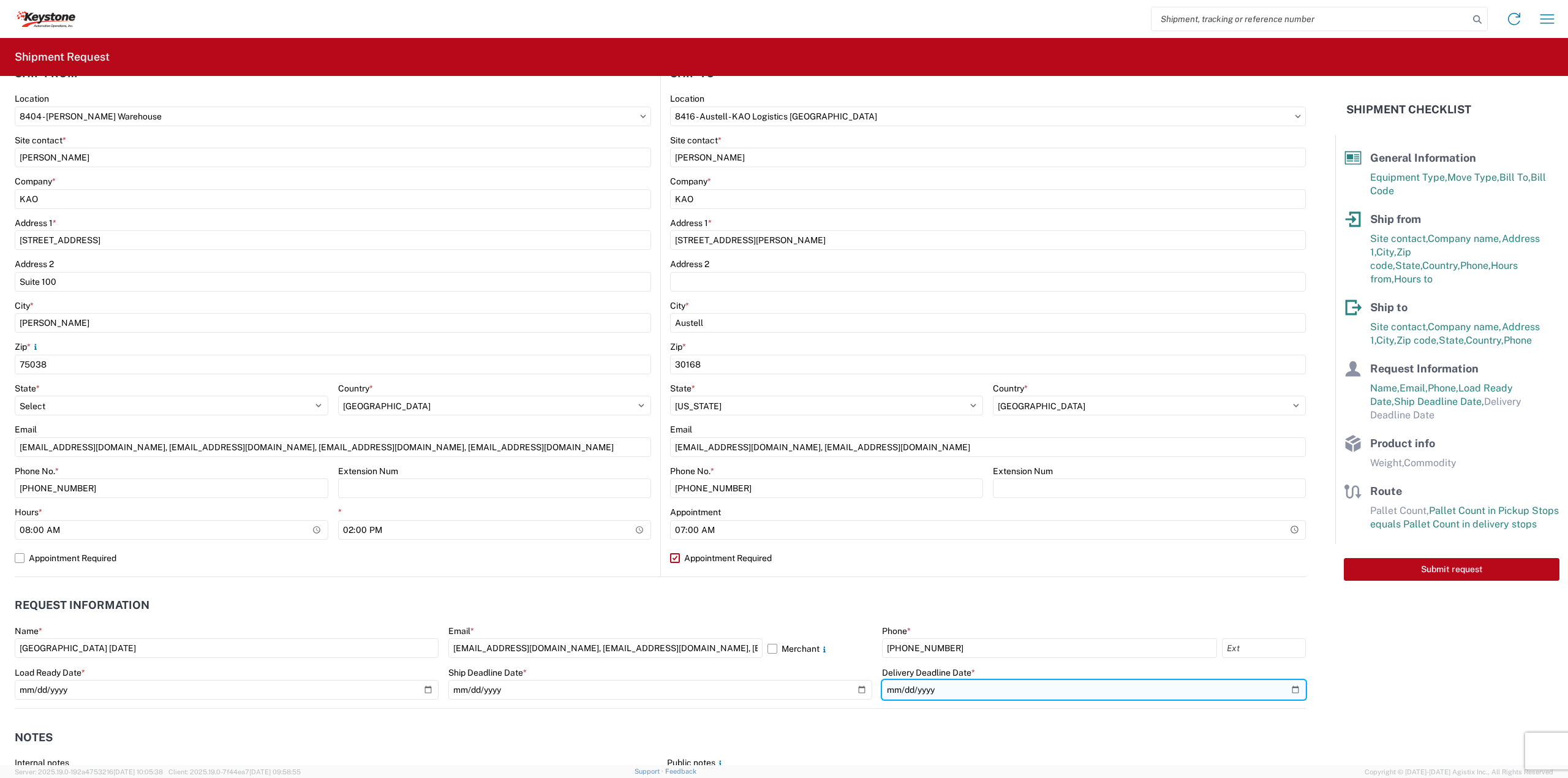
click at [1280, 689] on input "date" at bounding box center [1094, 689] width 424 height 20
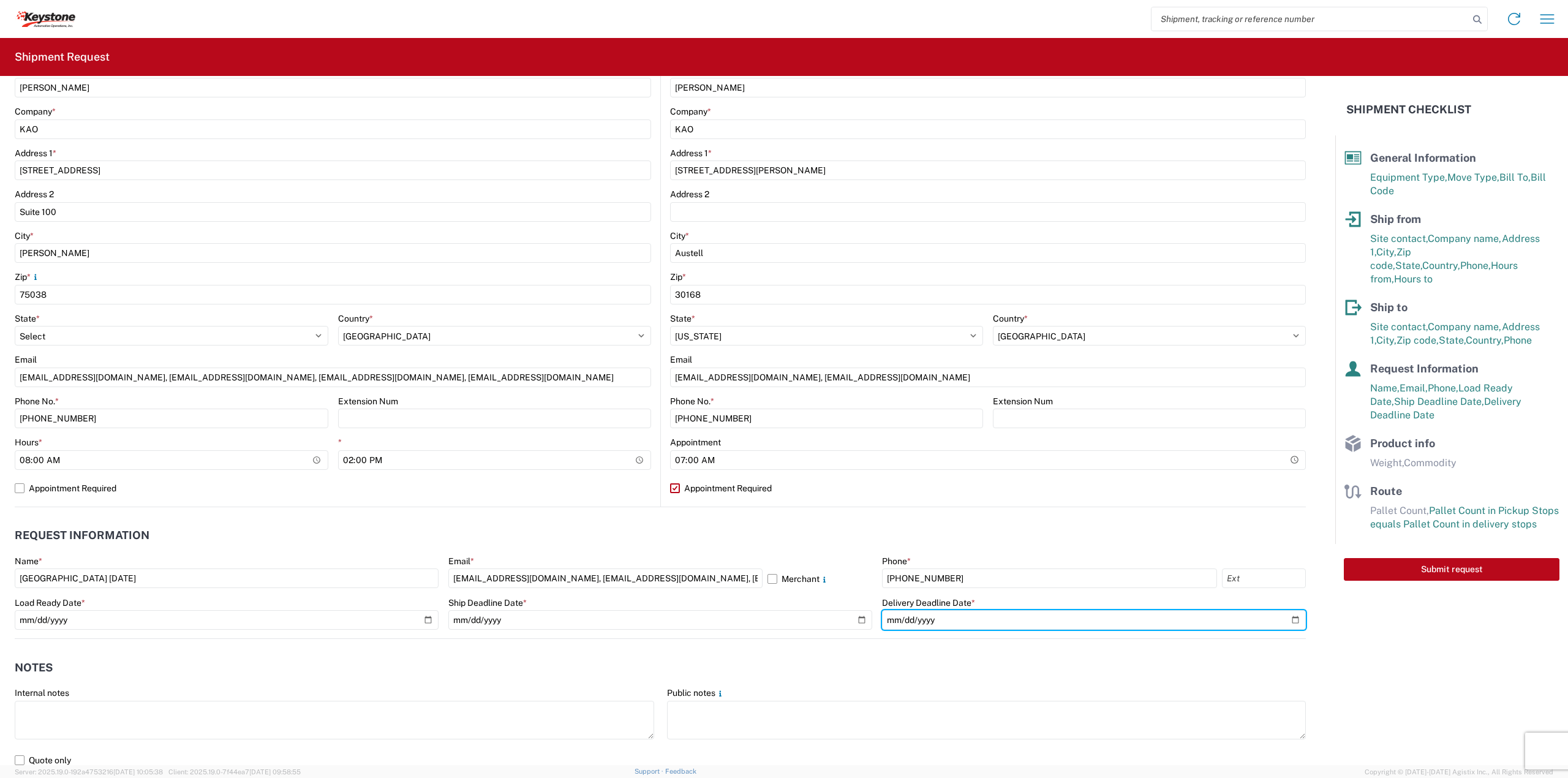
scroll to position [327, 0]
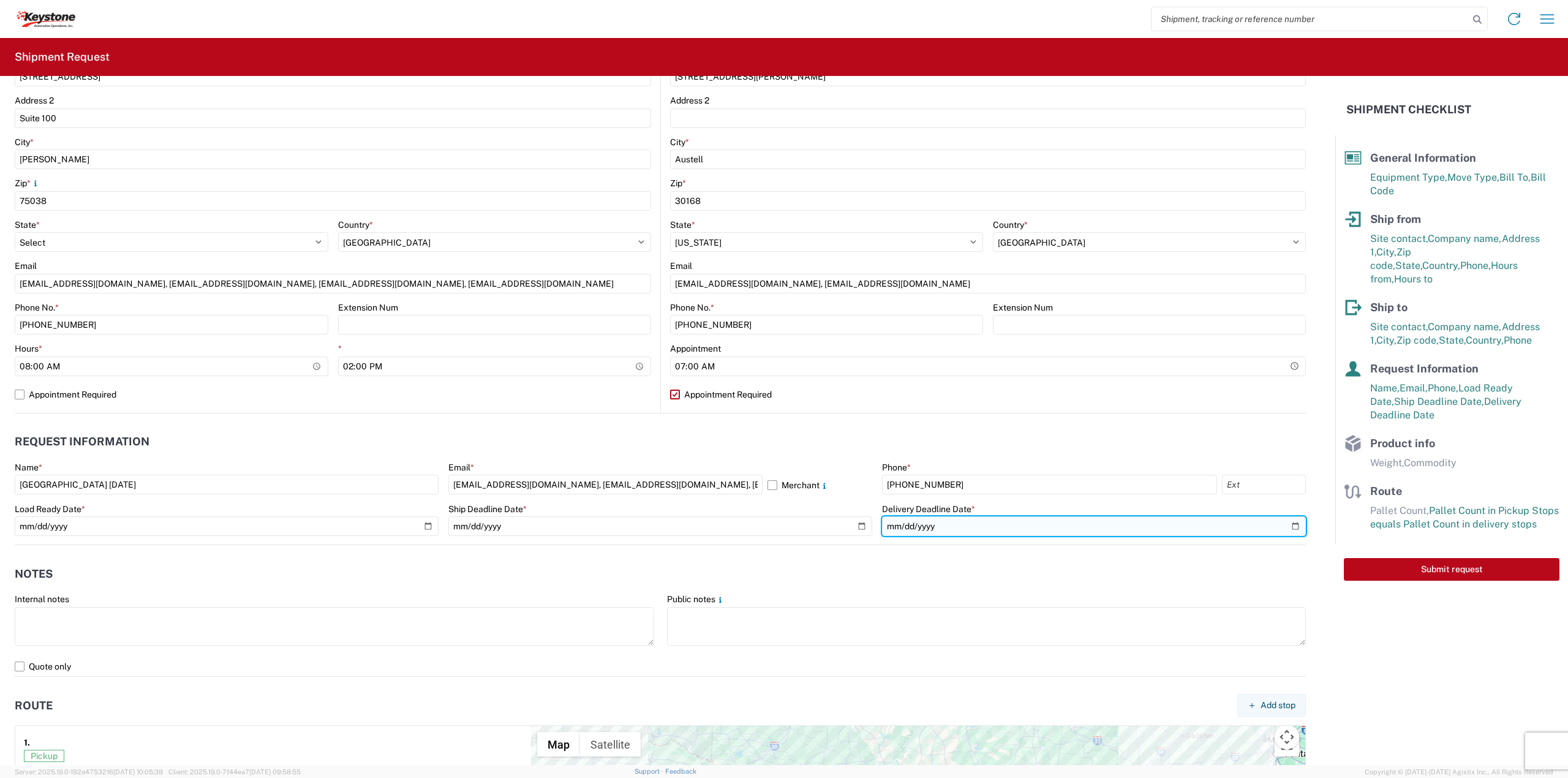
click at [1282, 523] on input "[DATE]" at bounding box center [1094, 526] width 424 height 20
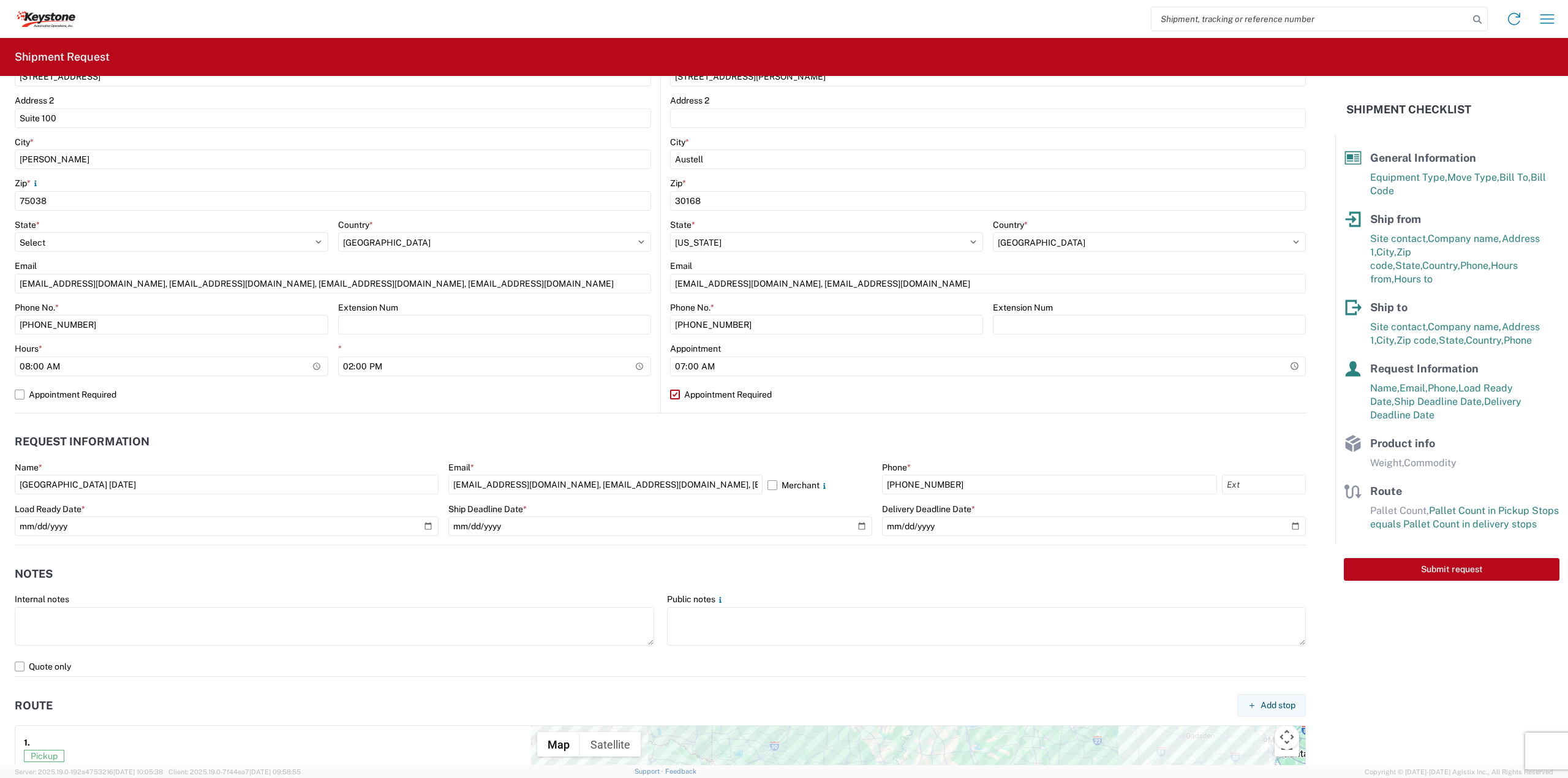
click at [745, 568] on header "Notes" at bounding box center [660, 573] width 1291 height 27
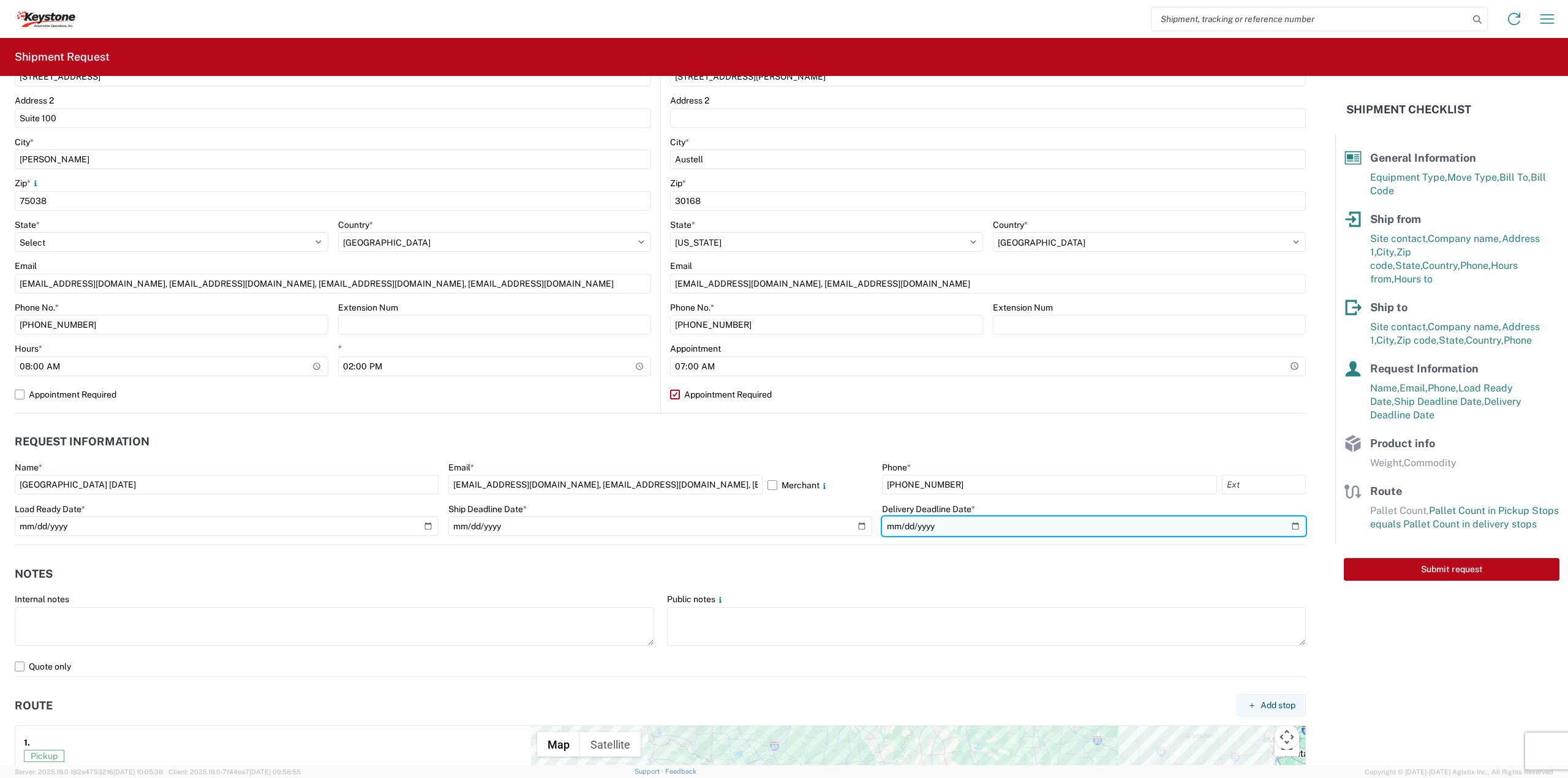
drag, startPoint x: 1287, startPoint y: 527, endPoint x: 1244, endPoint y: 537, distance: 44.1
click at [1287, 527] on input "[DATE]" at bounding box center [1094, 526] width 424 height 20
type input "[DATE]"
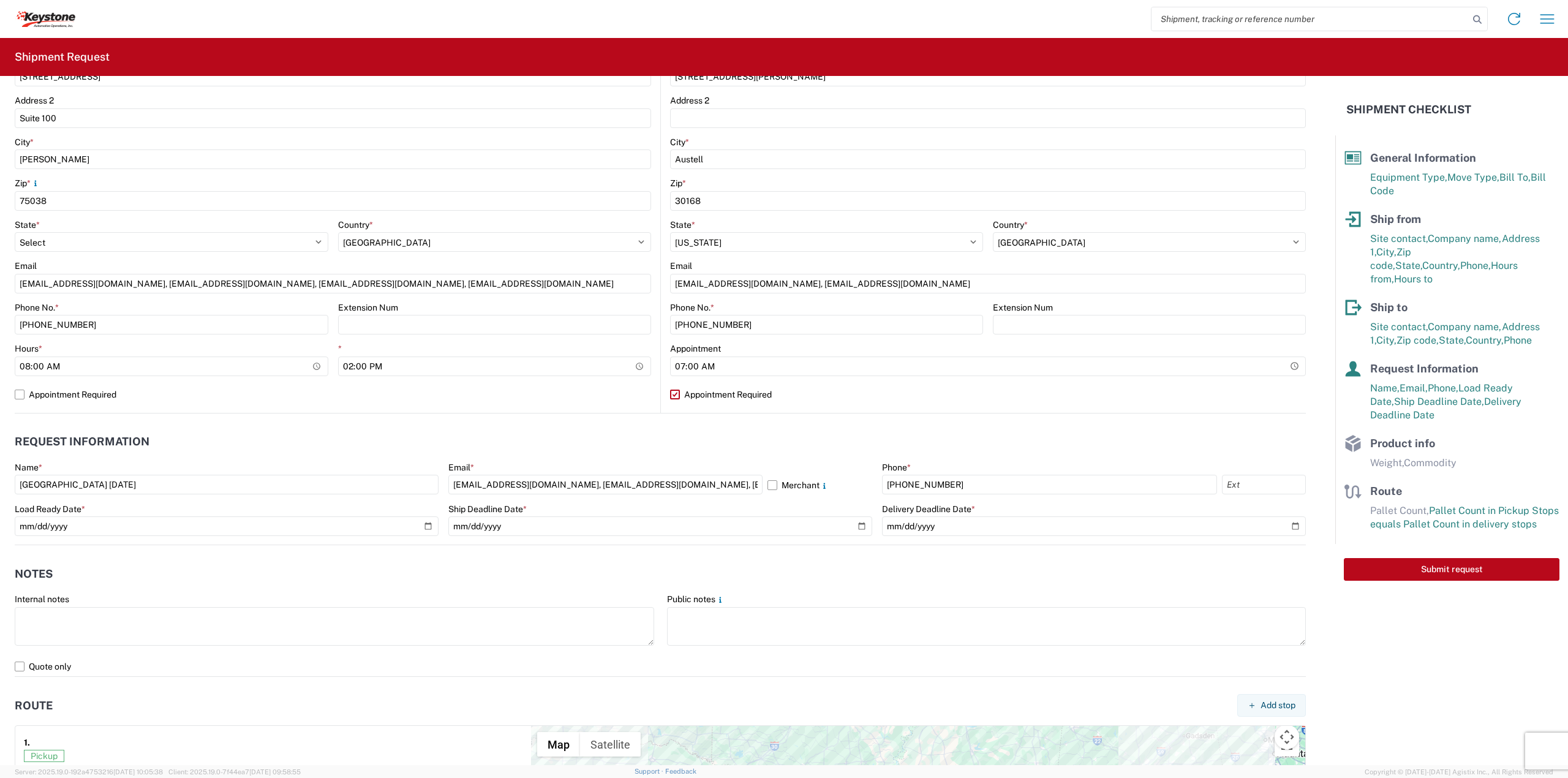
click at [776, 580] on header "Notes" at bounding box center [660, 573] width 1291 height 27
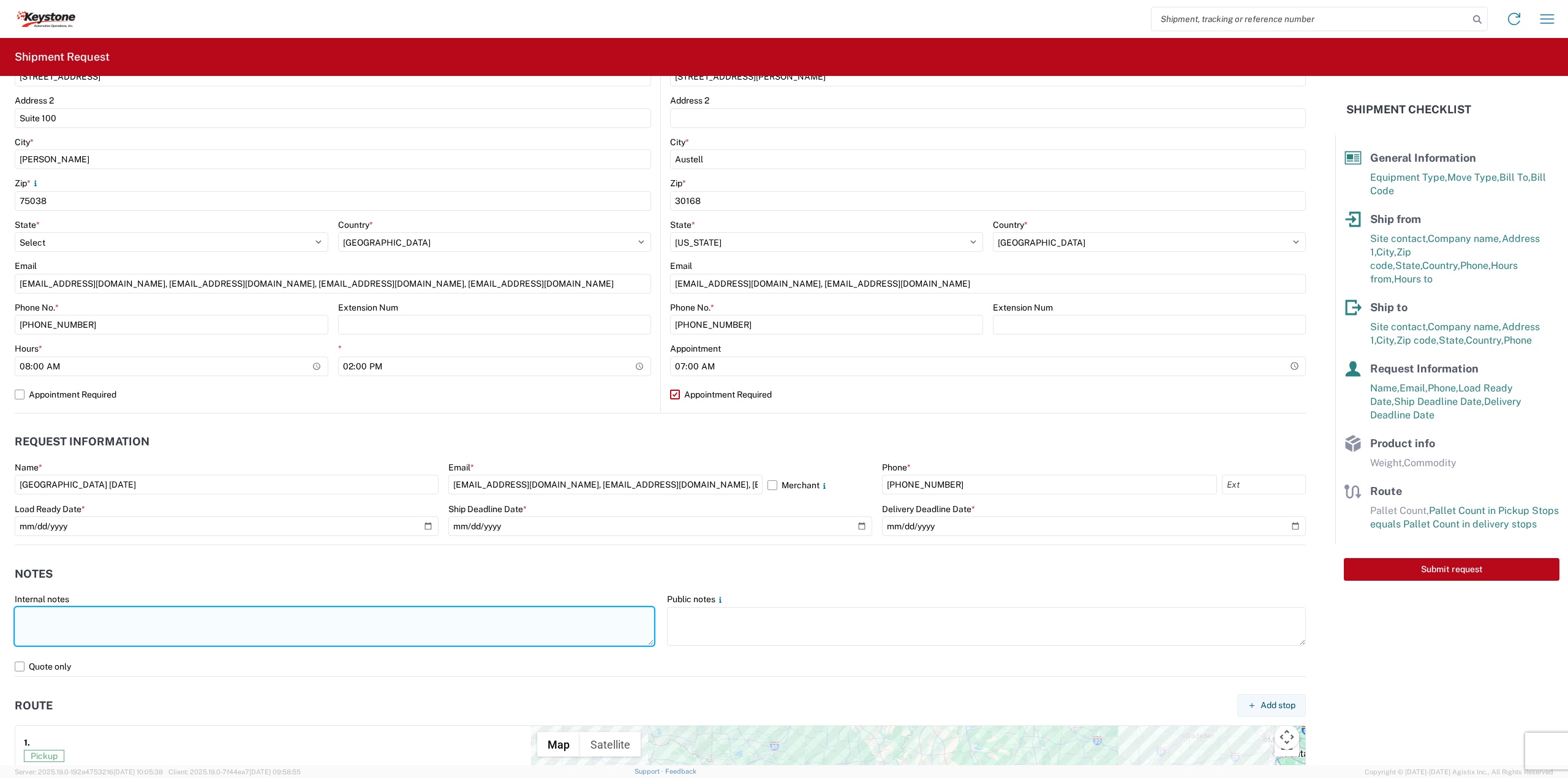
click at [187, 610] on textarea at bounding box center [334, 626] width 639 height 39
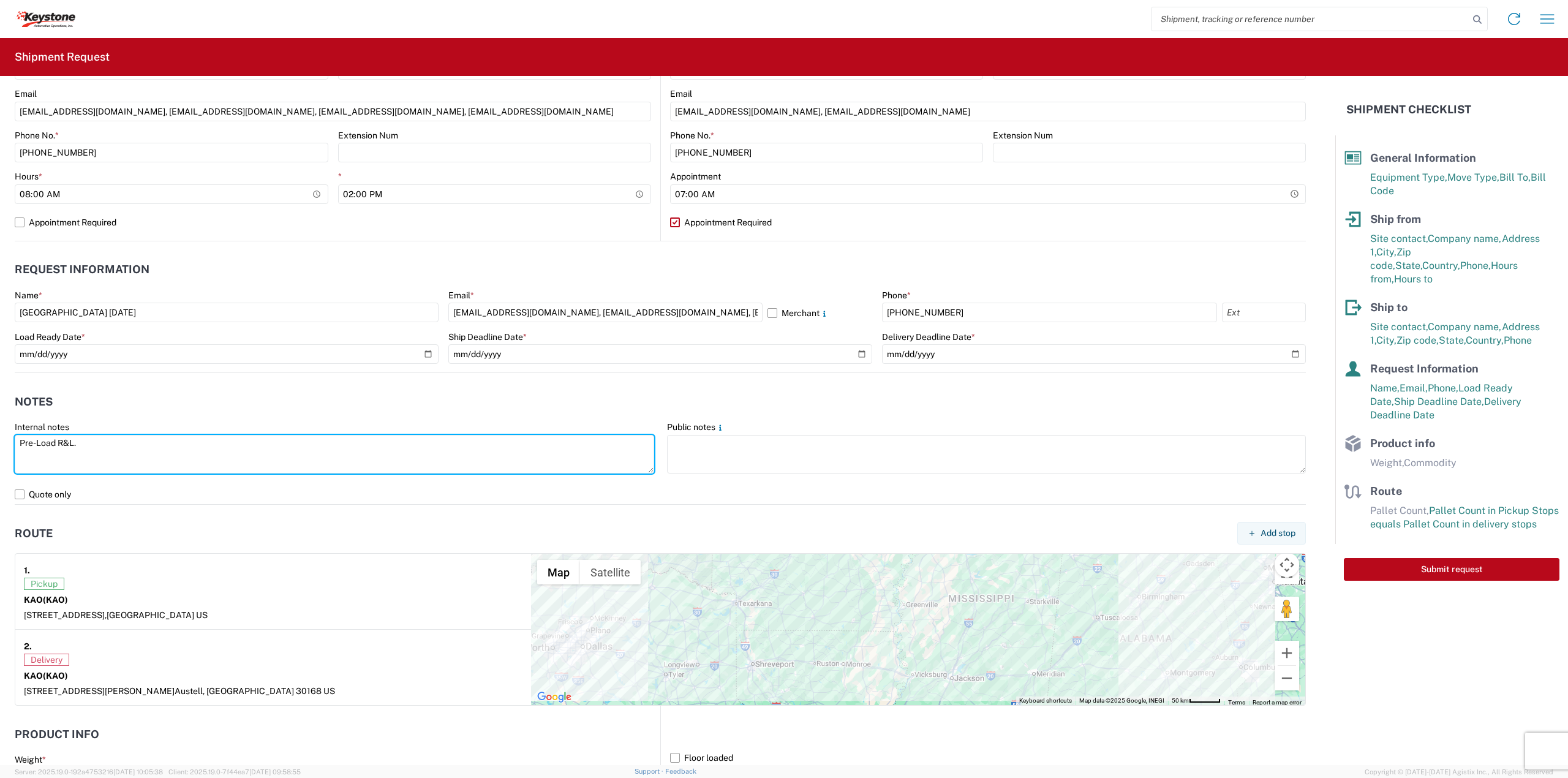
scroll to position [783, 0]
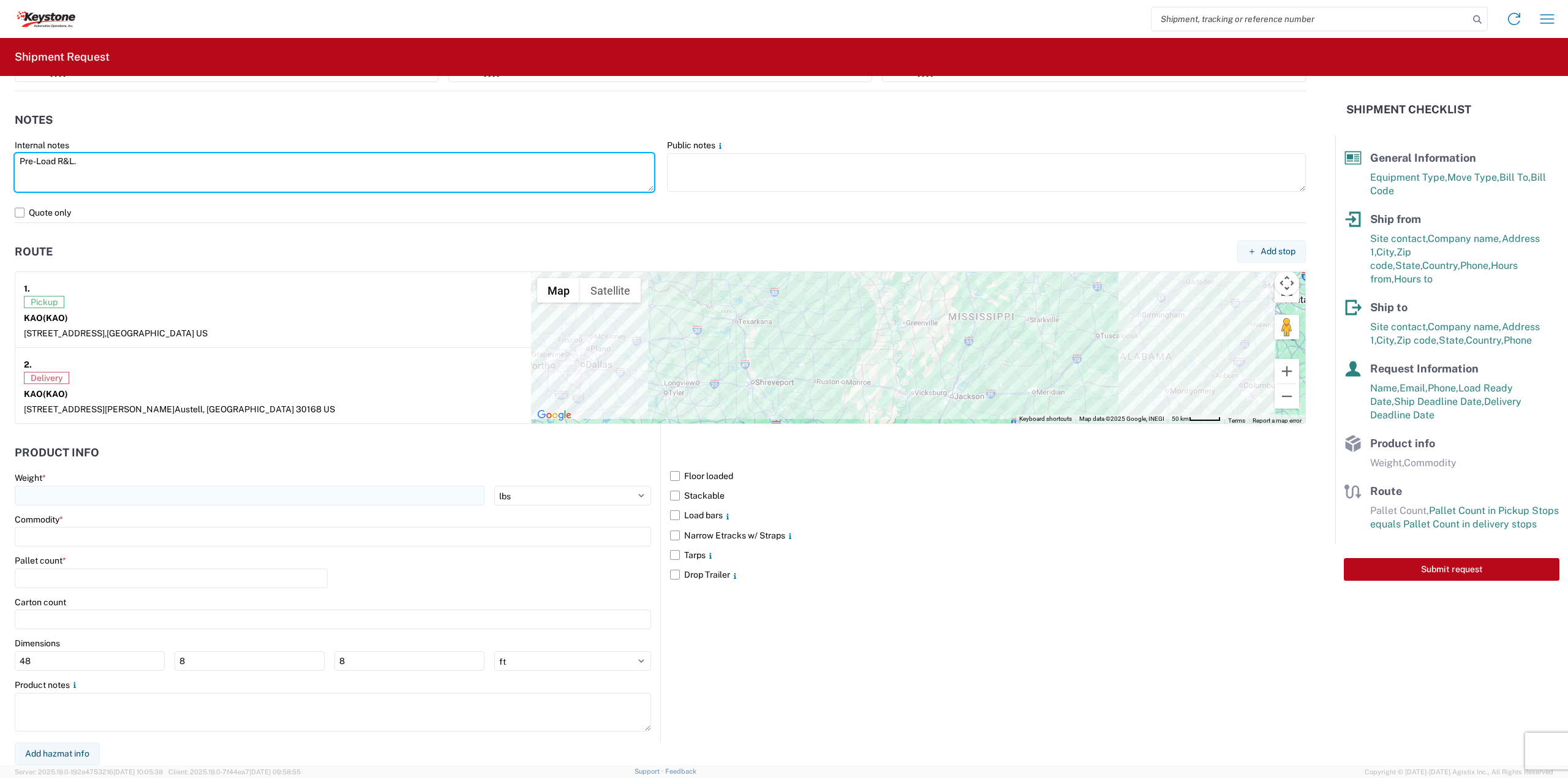
type textarea "Pre-Load R&L."
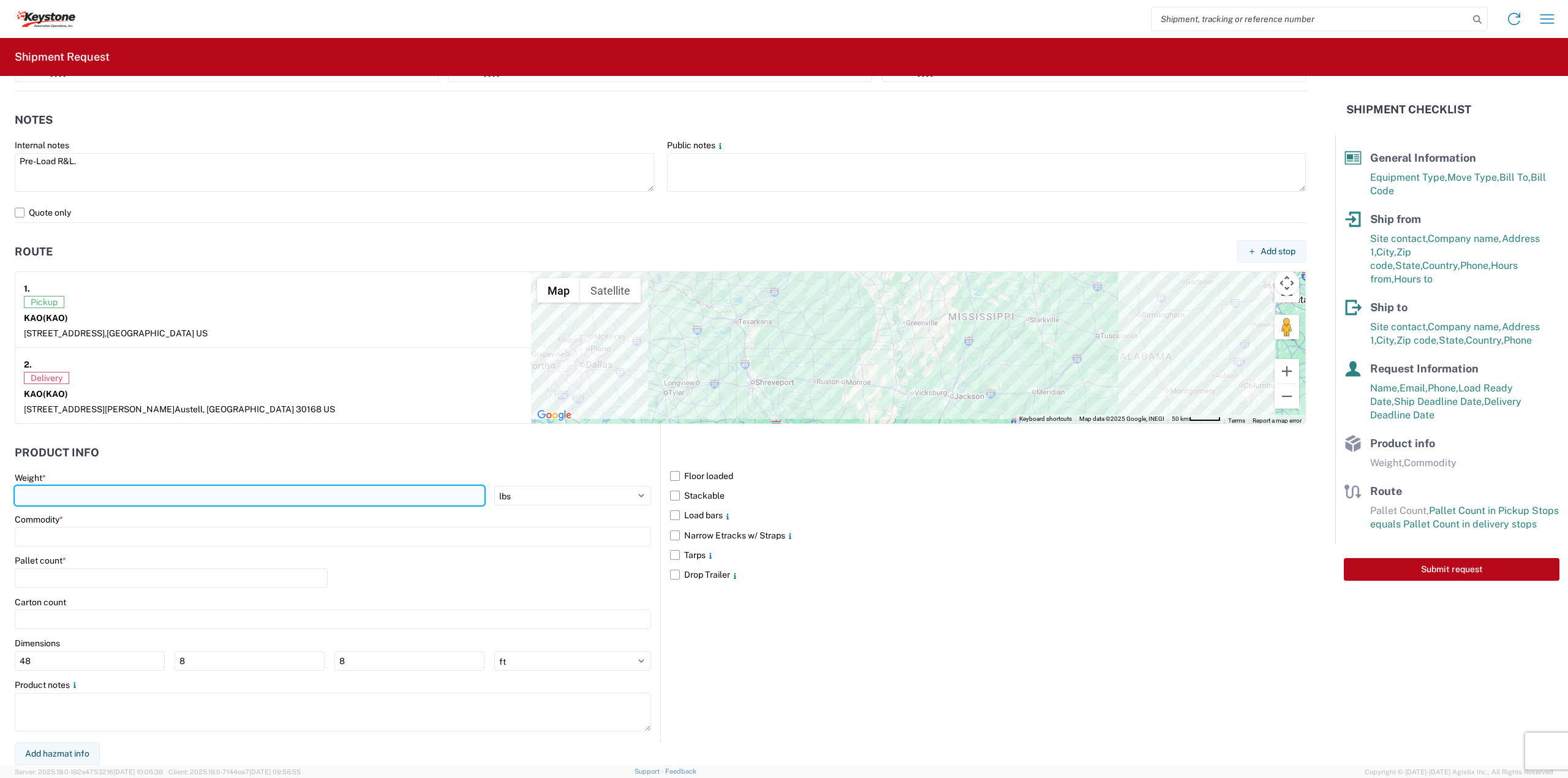
click at [109, 499] on input "number" at bounding box center [249, 495] width 469 height 20
type input "35000"
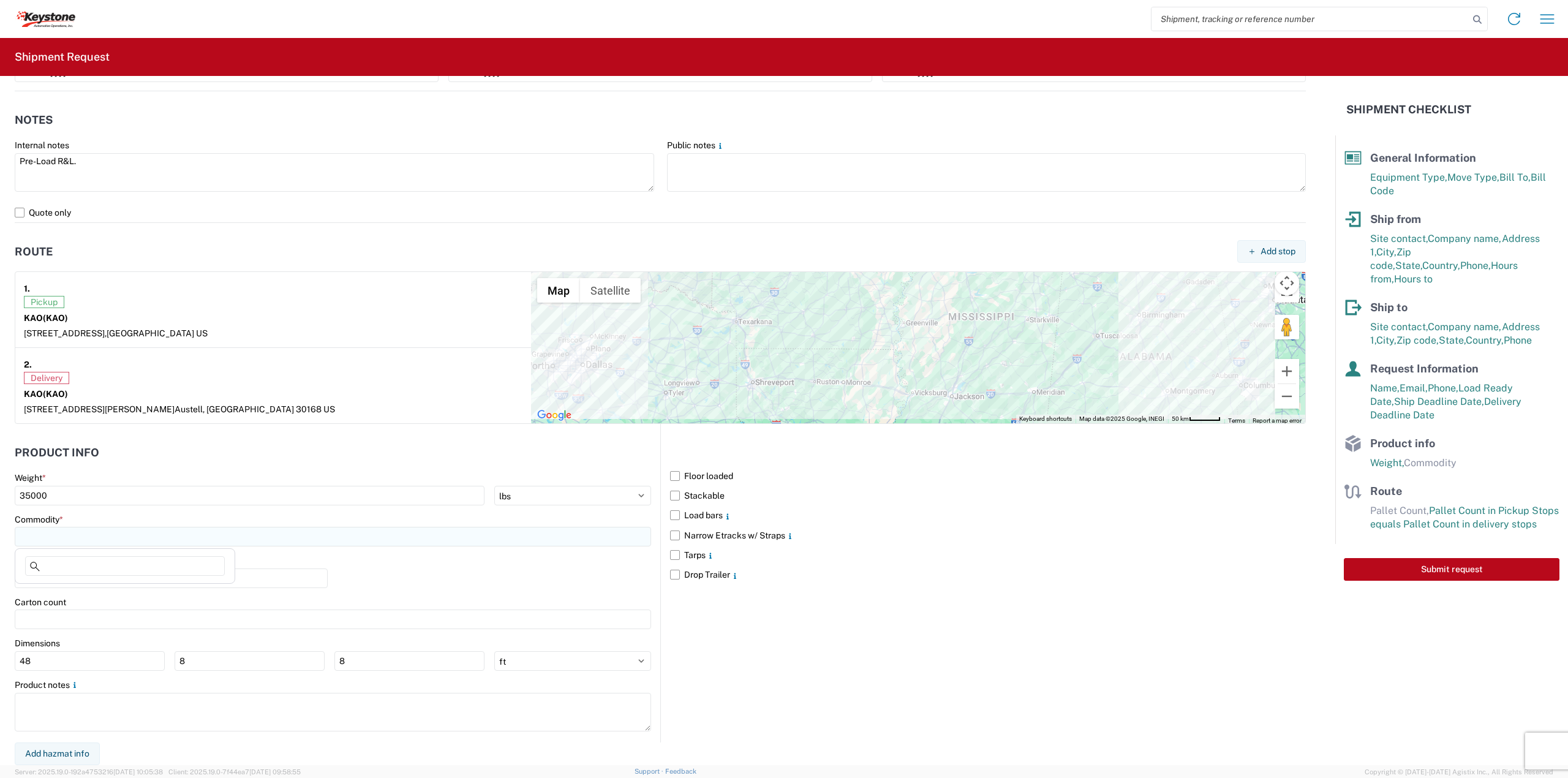
click at [103, 528] on input at bounding box center [333, 536] width 637 height 20
click at [84, 640] on div "General Auto Parts (dry)" at bounding box center [125, 649] width 214 height 20
type input "General Auto Parts (dry)"
click at [51, 578] on input "number" at bounding box center [171, 578] width 313 height 20
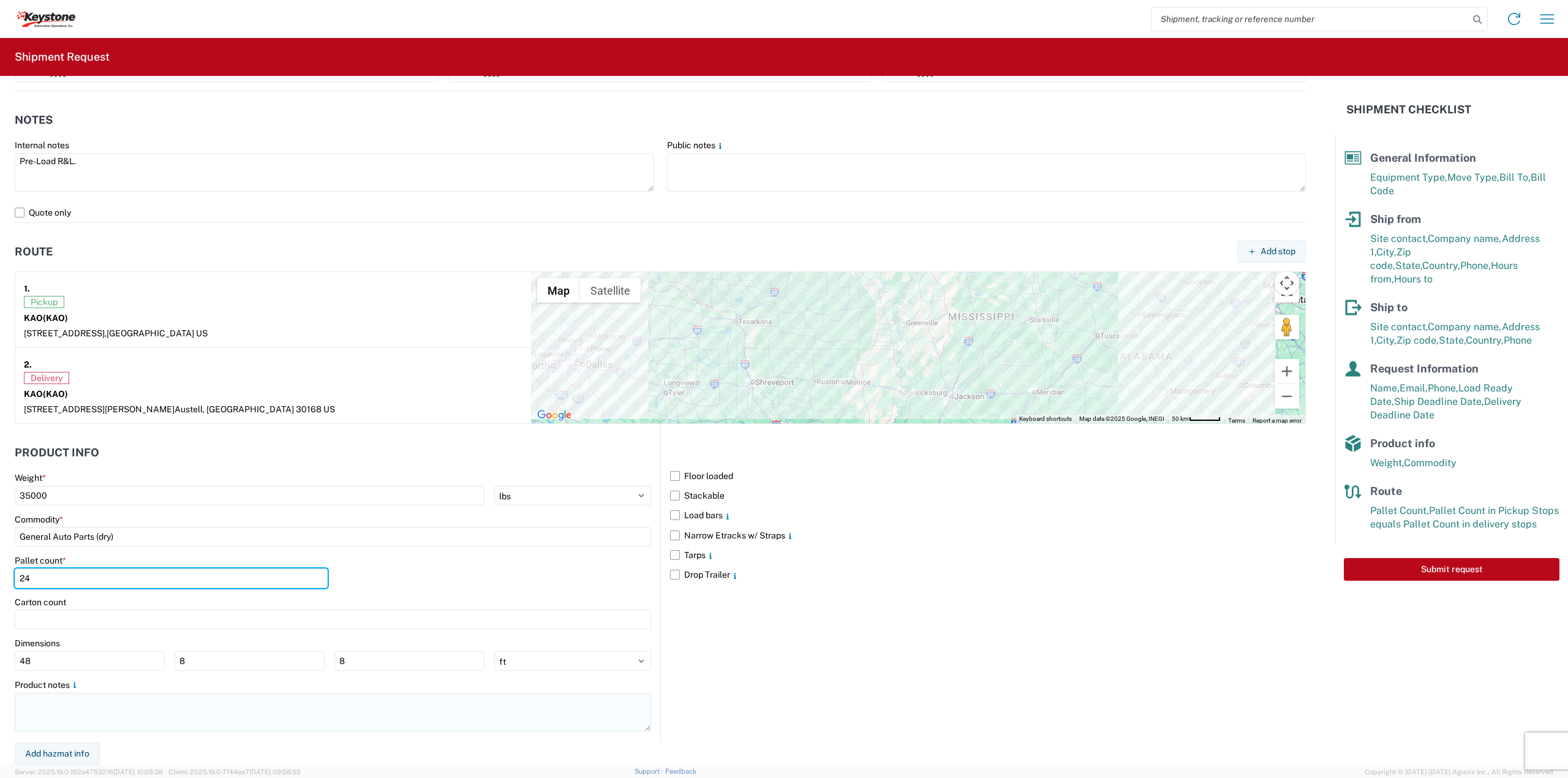
type input "24"
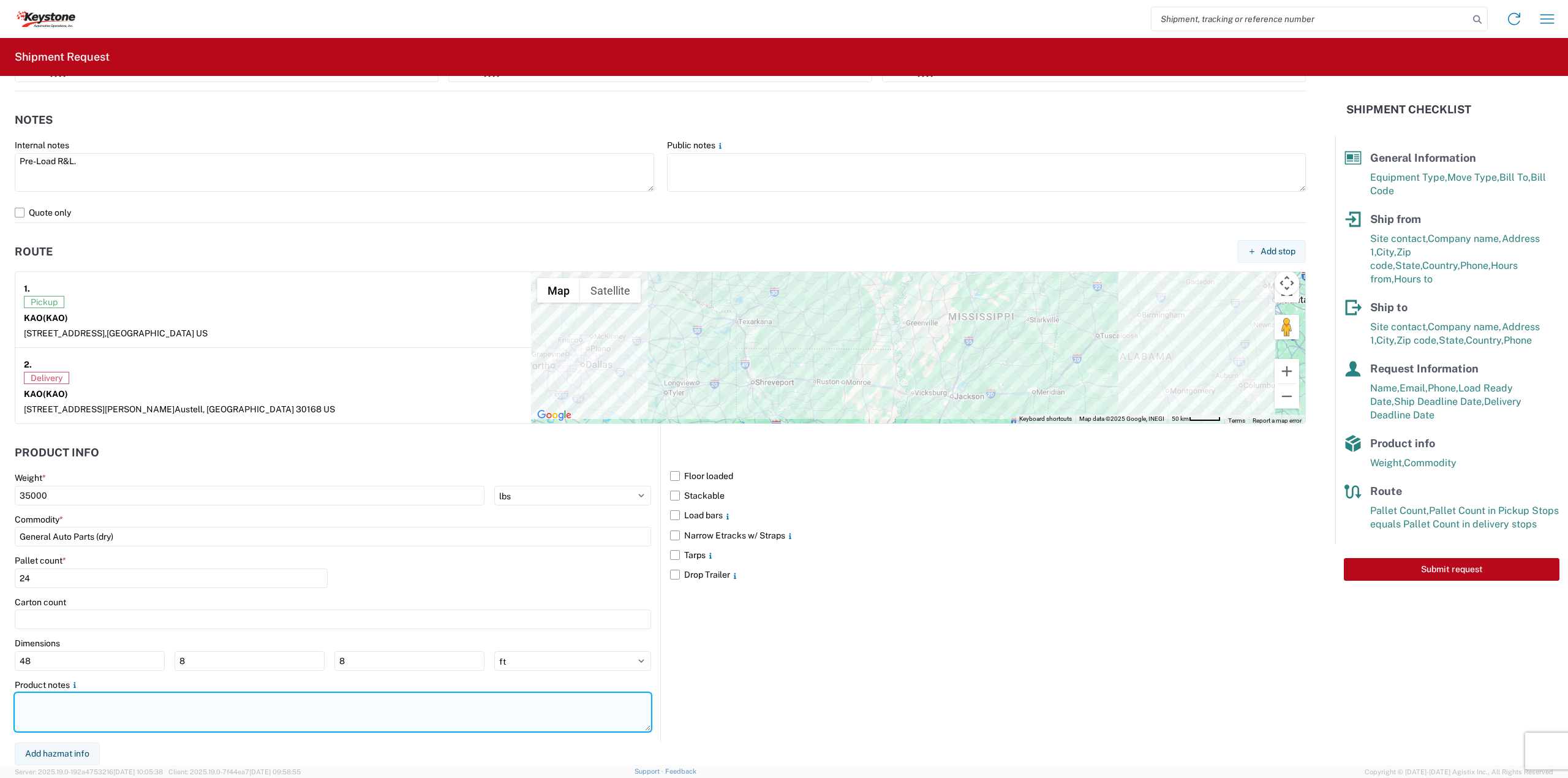
click at [55, 696] on textarea at bounding box center [333, 712] width 637 height 39
type textarea "Non-Standard Pallets. 24 Spaces."
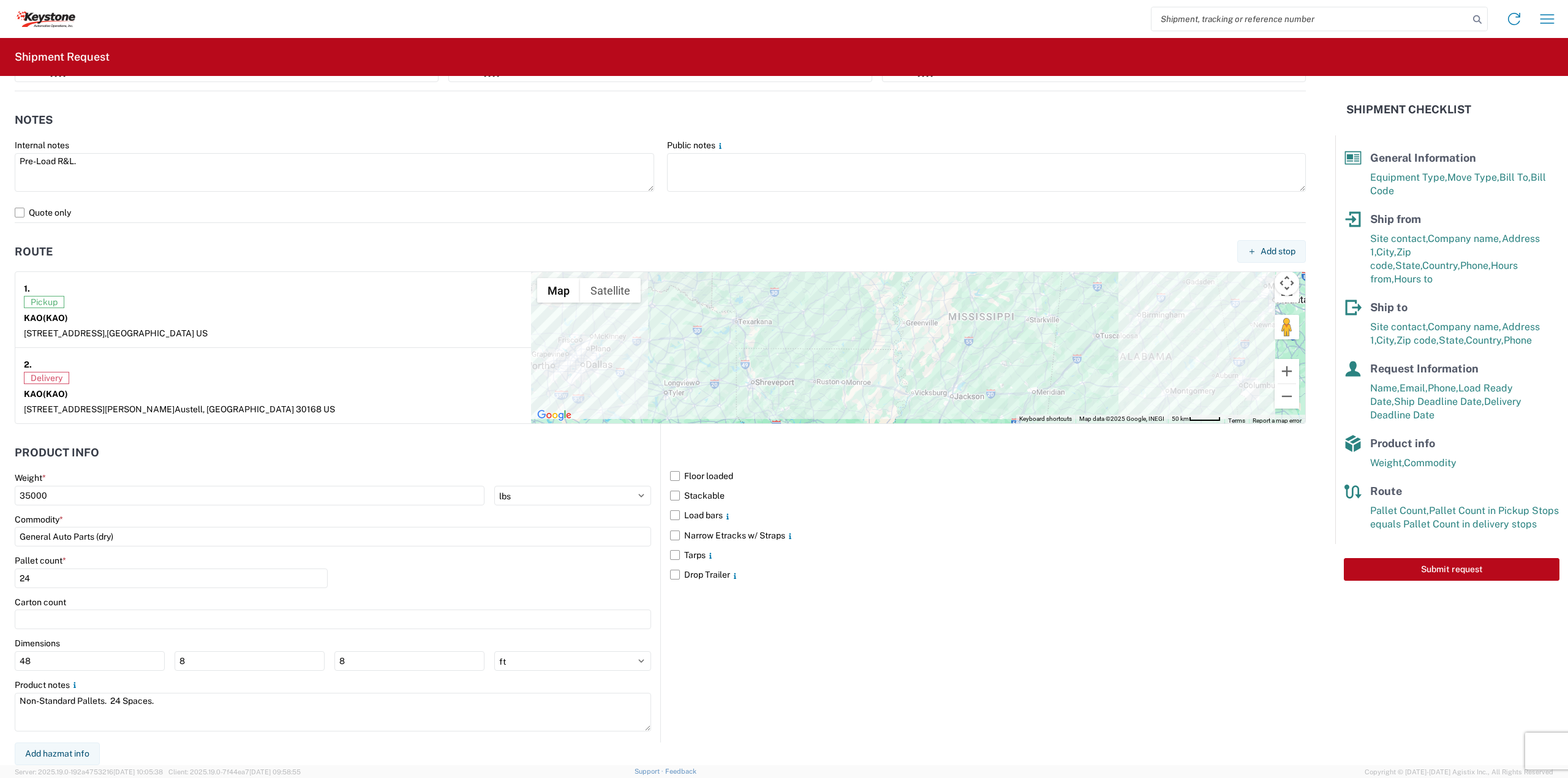
click at [817, 659] on div "Floor loaded Stackable Load bars Narrow Etracks w/ Straps Tarps Drop Trailer" at bounding box center [983, 583] width 646 height 318
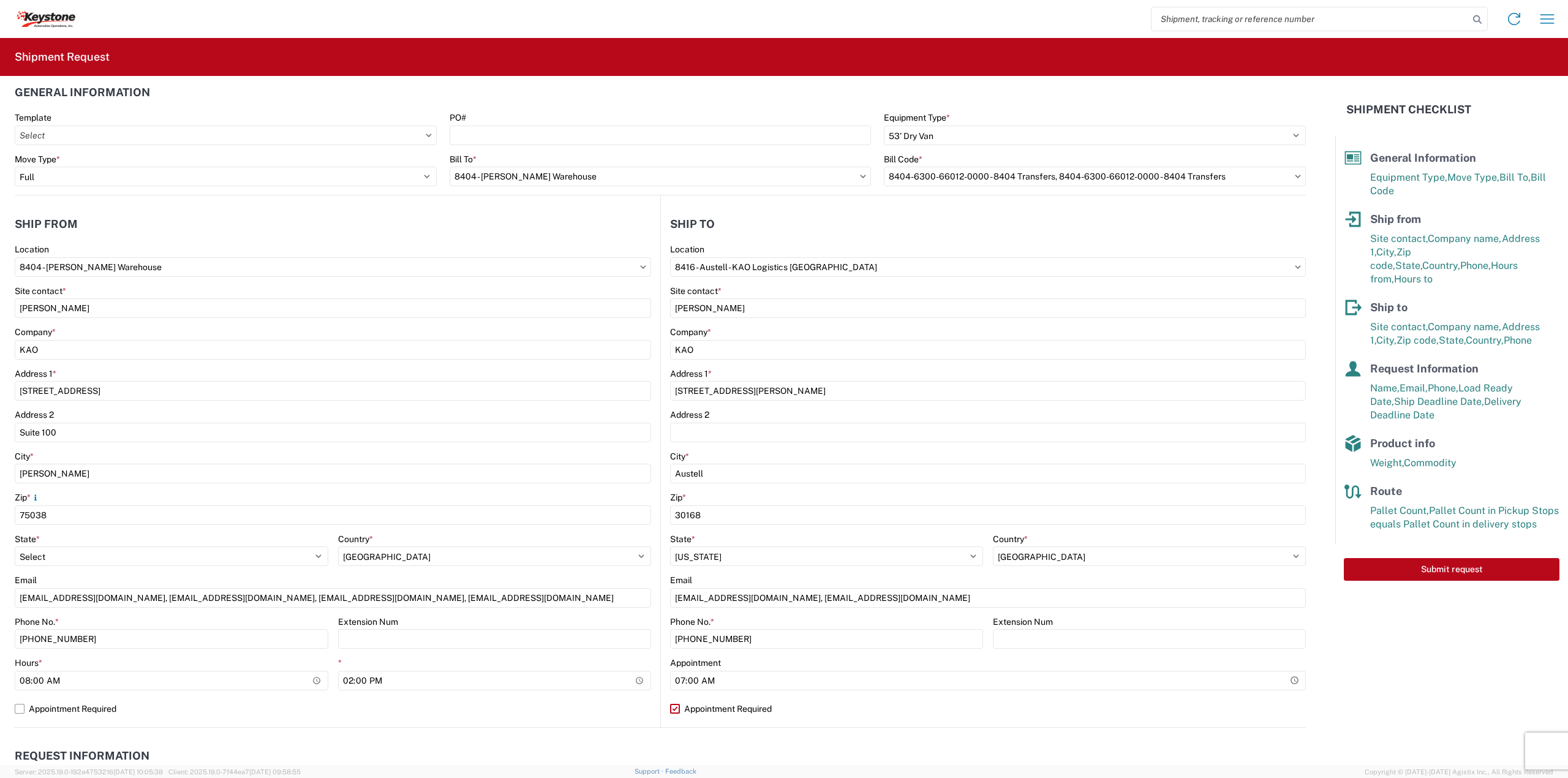
scroll to position [0, 0]
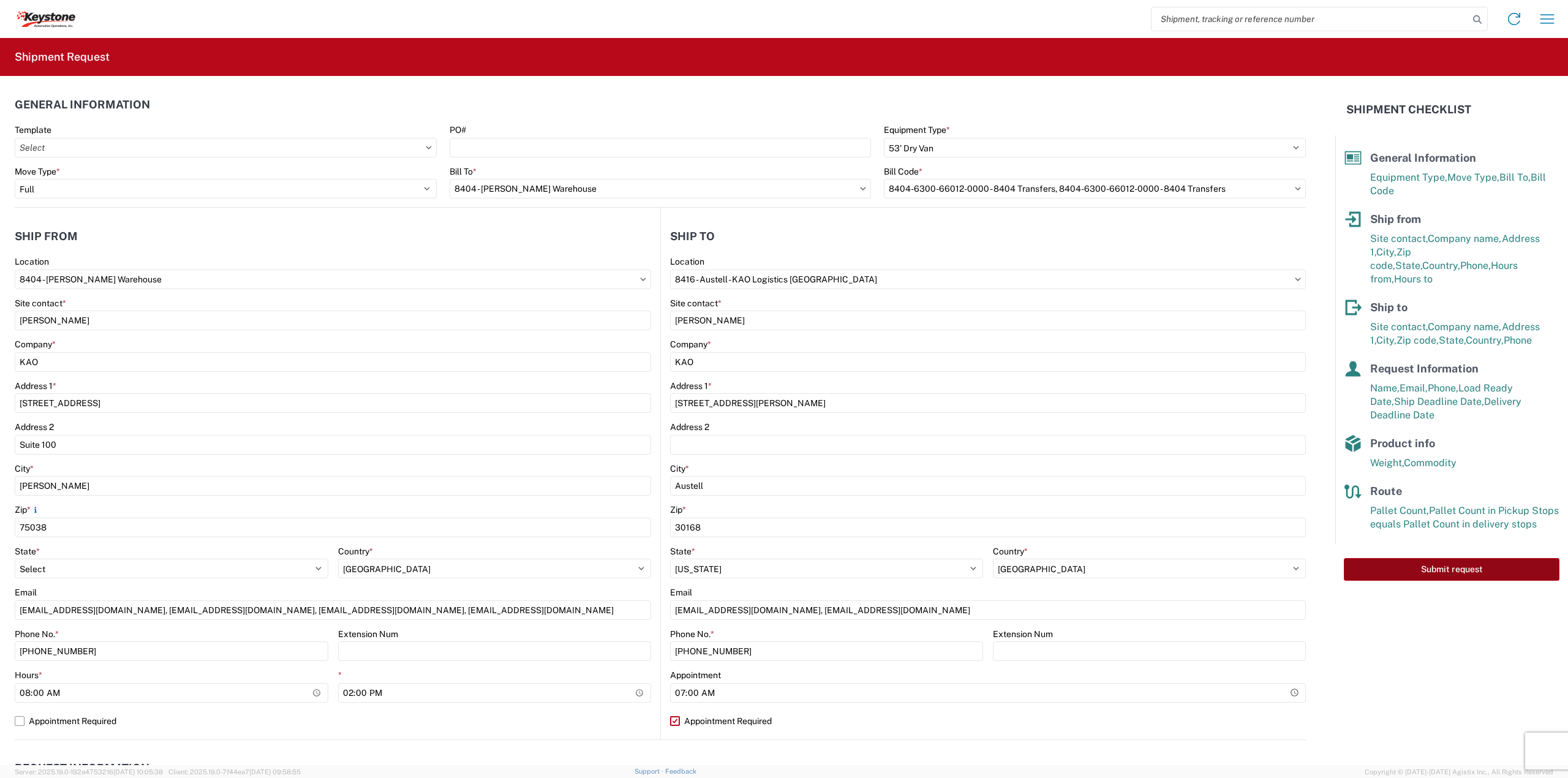
click at [1457, 566] on button "Submit request" at bounding box center [1452, 569] width 215 height 23
select select "US"
